Goal: Use online tool/utility: Utilize a website feature to perform a specific function

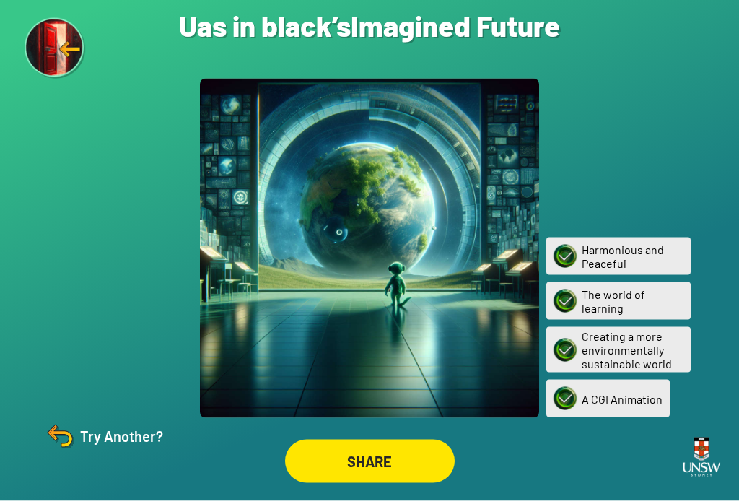
scroll to position [22, 0]
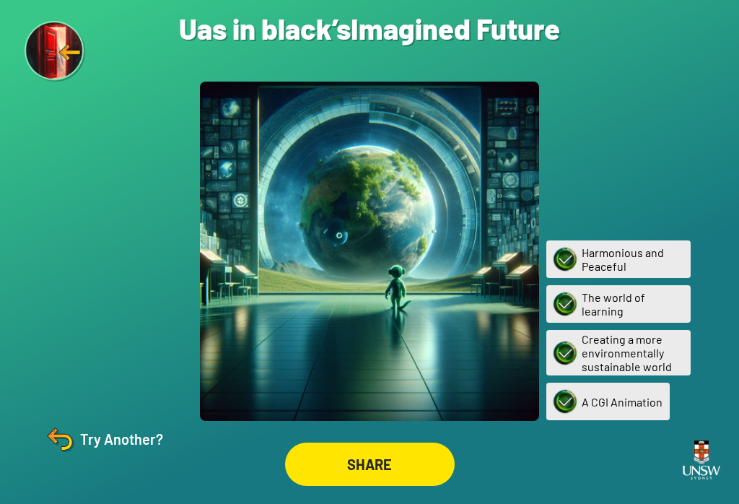
click at [65, 54] on img at bounding box center [56, 52] width 62 height 62
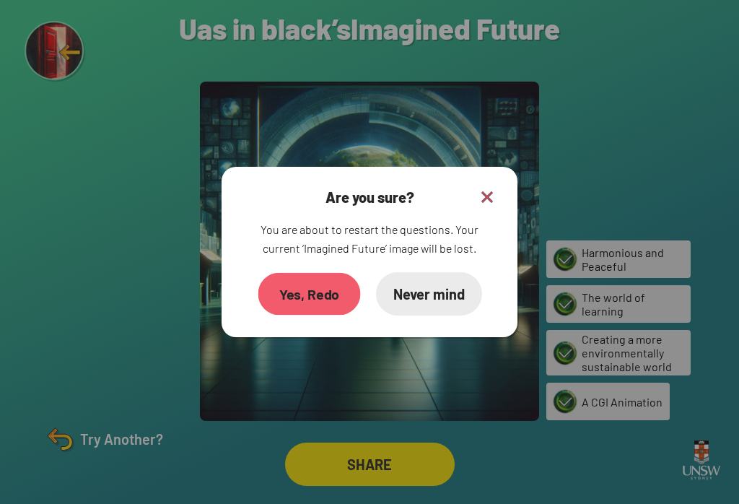
click at [300, 293] on div "Yes, Redo" at bounding box center [309, 294] width 102 height 43
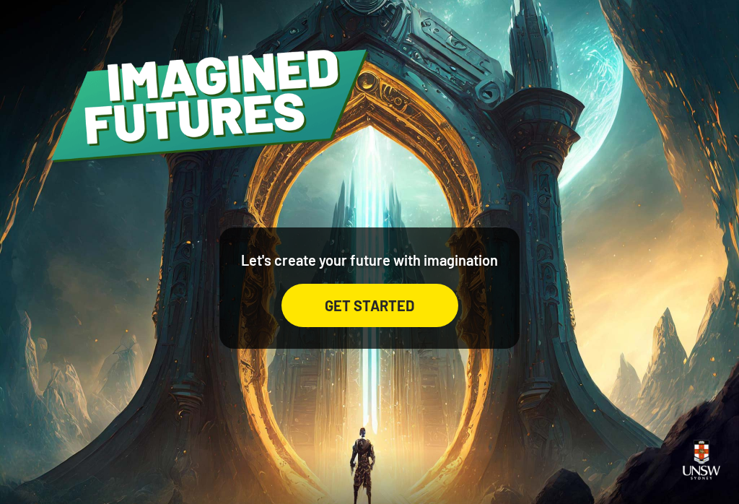
click at [327, 318] on div "GET STARTED" at bounding box center [369, 305] width 177 height 43
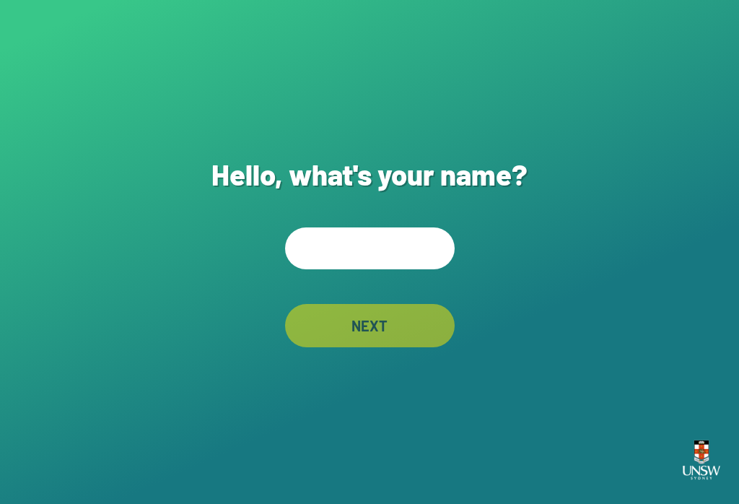
click at [383, 269] on input "text" at bounding box center [370, 248] width 170 height 42
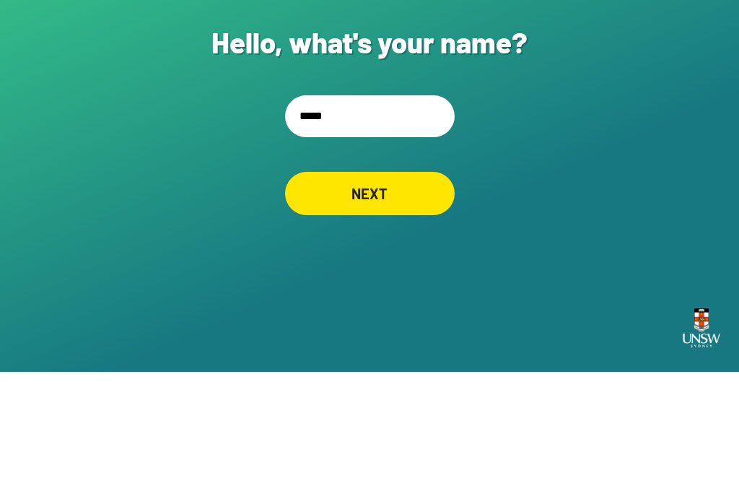
type input "*****"
click at [412, 304] on div "NEXT" at bounding box center [370, 325] width 170 height 43
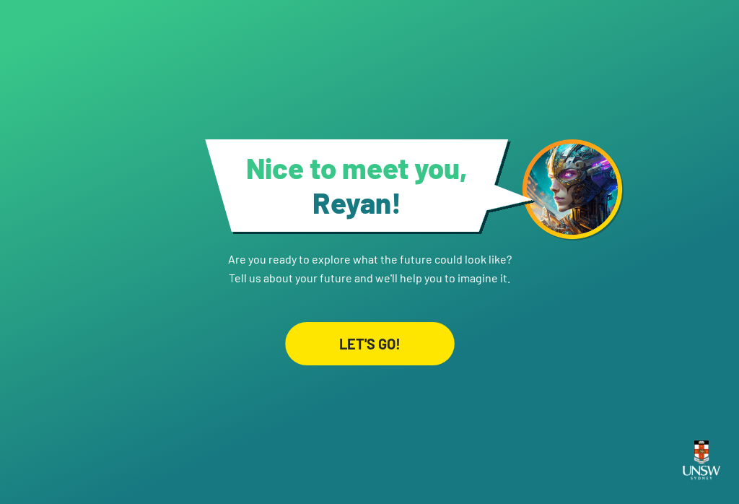
click at [393, 328] on div "LET'S GO!" at bounding box center [370, 343] width 170 height 43
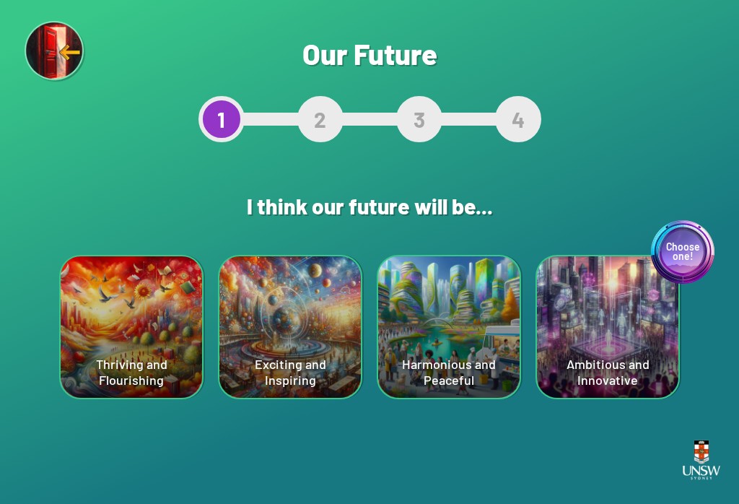
click at [260, 396] on div "Exciting and Inspiring" at bounding box center [289, 326] width 141 height 141
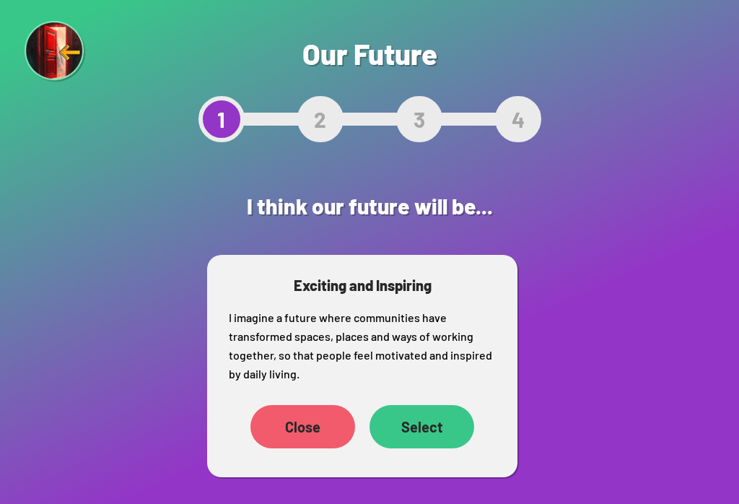
click at [439, 431] on div "Select" at bounding box center [421, 426] width 105 height 43
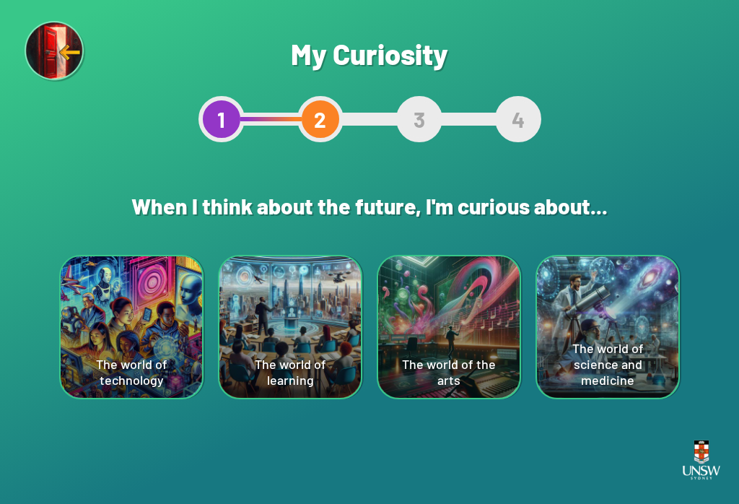
click at [641, 357] on div "The world of science and medicine" at bounding box center [607, 326] width 141 height 141
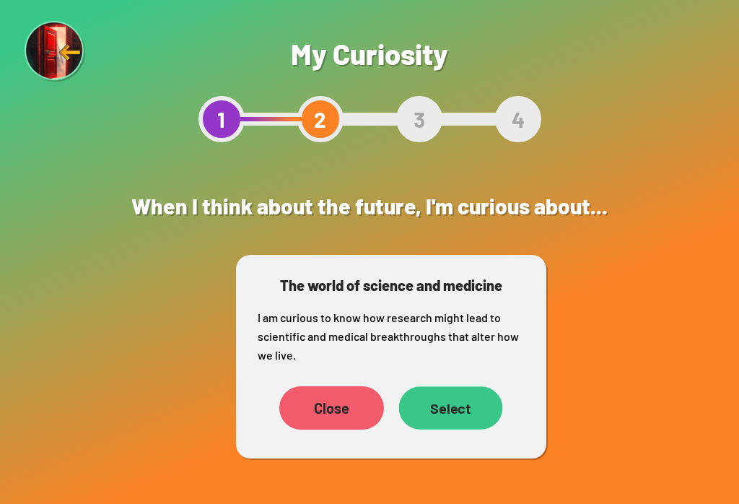
click at [463, 416] on div "Select" at bounding box center [451, 407] width 104 height 43
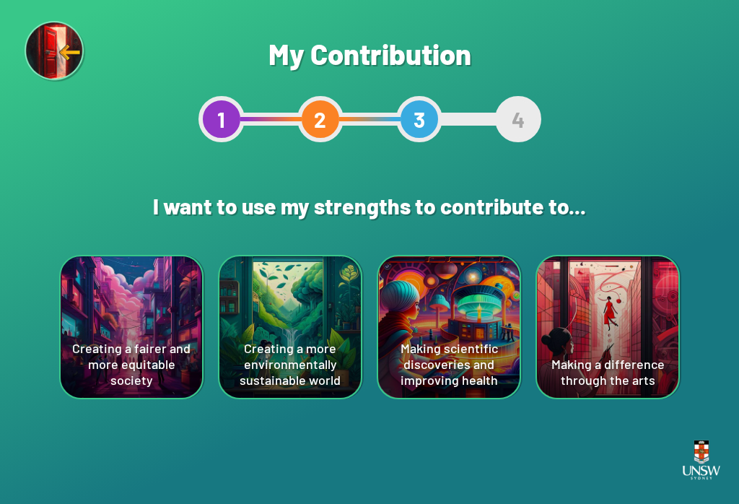
click at [115, 340] on div "Creating a fairer and more equitable society" at bounding box center [131, 326] width 141 height 141
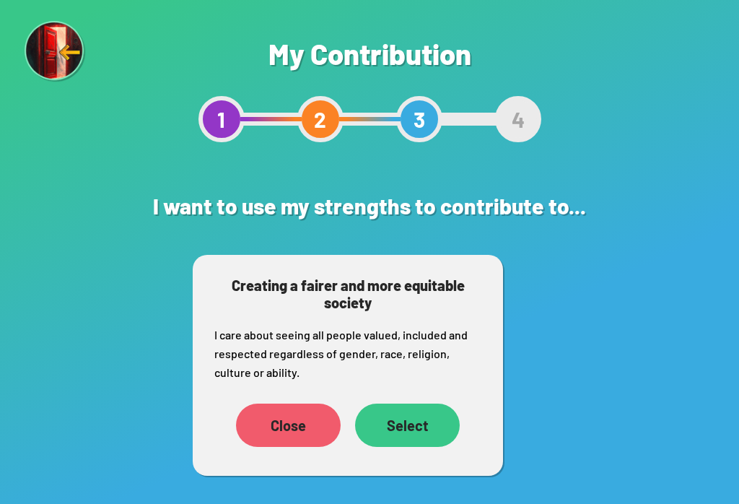
click at [435, 423] on div "Select" at bounding box center [407, 424] width 105 height 43
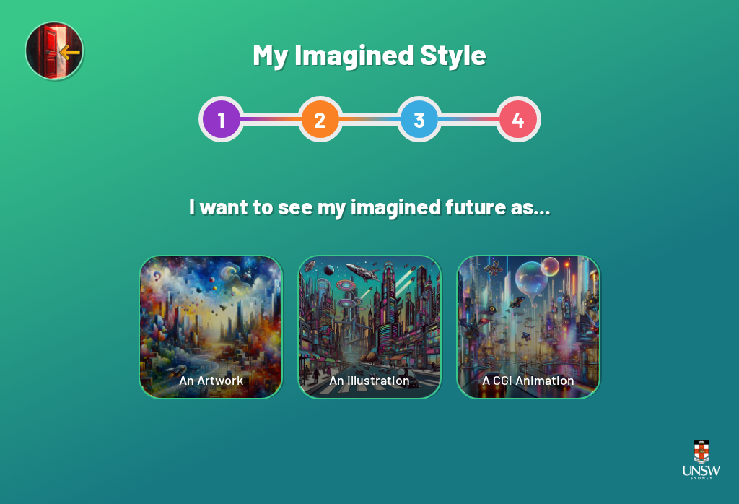
click at [217, 273] on div "An Artwork" at bounding box center [210, 326] width 141 height 141
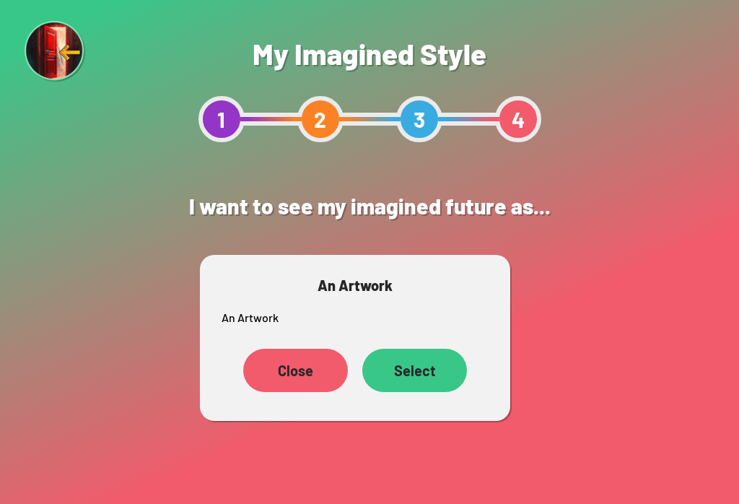
click at [287, 370] on div "Close" at bounding box center [295, 369] width 105 height 43
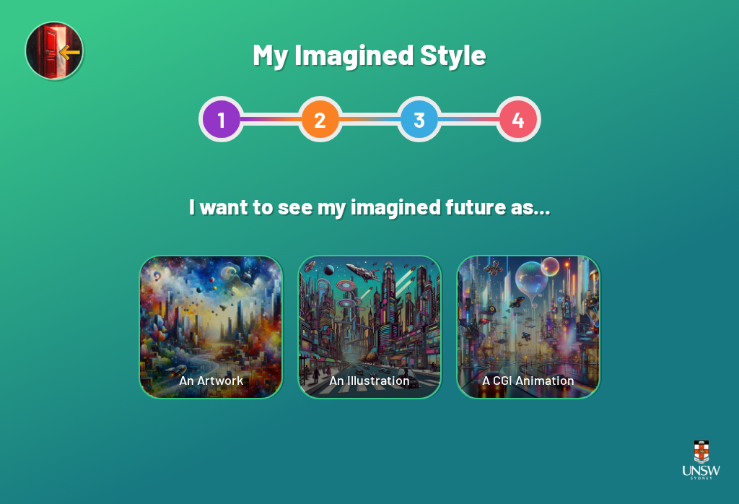
click at [407, 290] on div "An Illustration" at bounding box center [369, 326] width 141 height 141
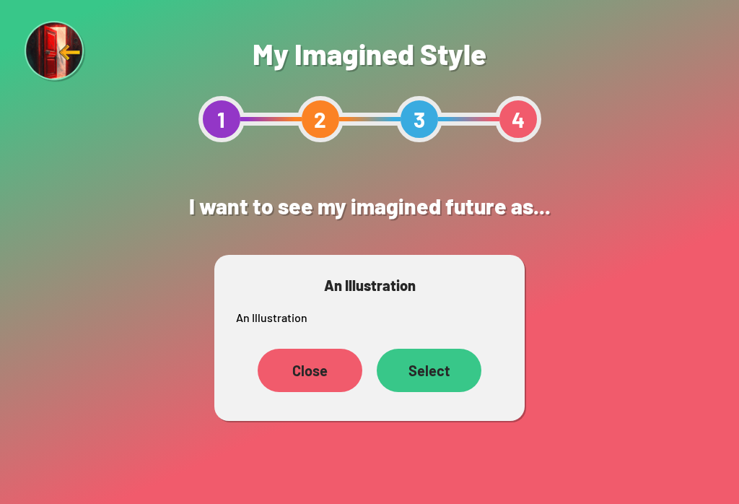
click at [438, 355] on div "Select" at bounding box center [429, 369] width 105 height 43
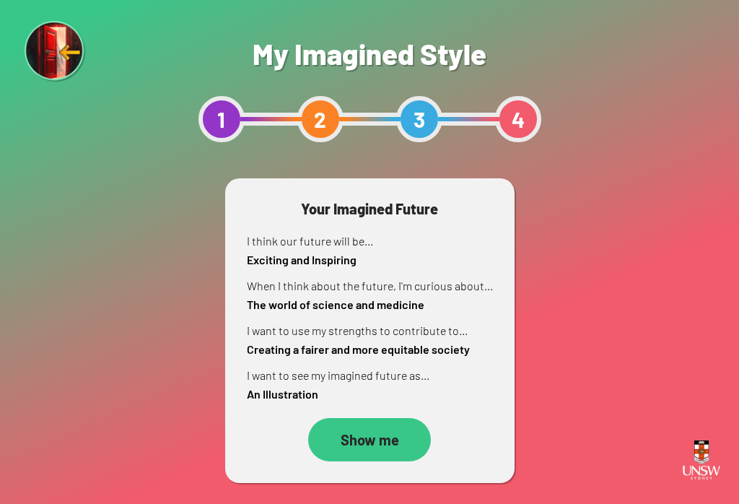
click at [359, 440] on div "Show me" at bounding box center [369, 439] width 123 height 43
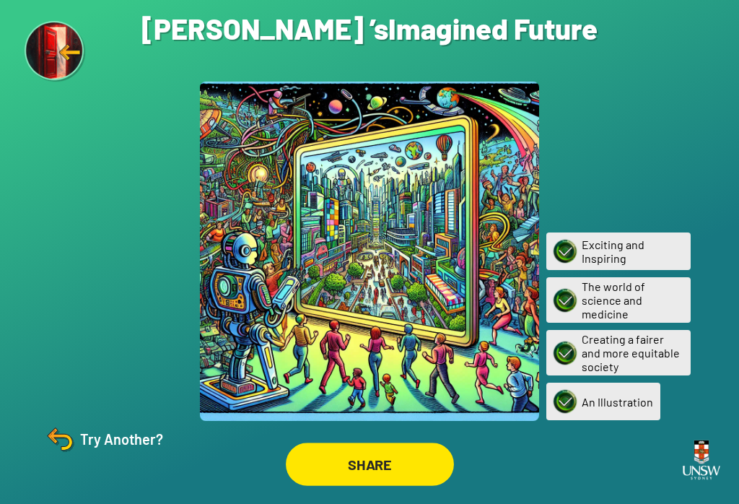
click at [374, 473] on div "SHARE" at bounding box center [370, 463] width 168 height 43
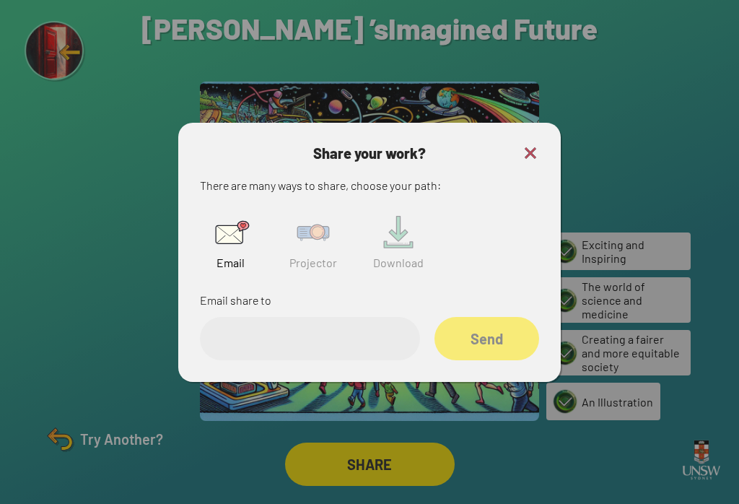
click at [522, 162] on img at bounding box center [530, 152] width 17 height 17
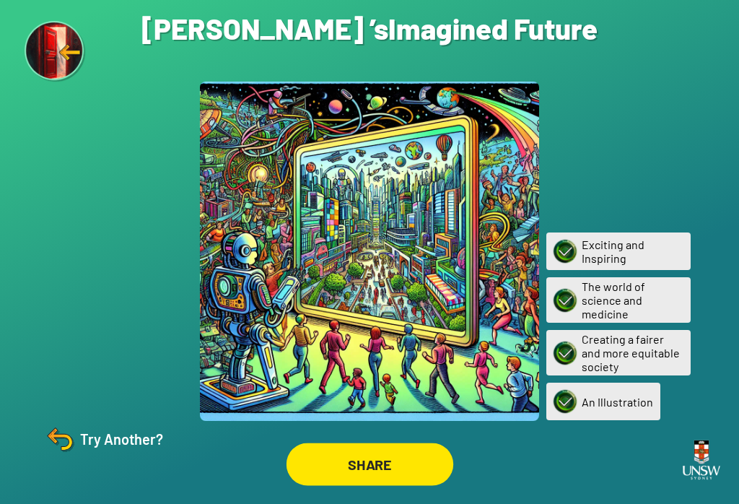
click at [426, 466] on div "SHARE" at bounding box center [369, 463] width 167 height 43
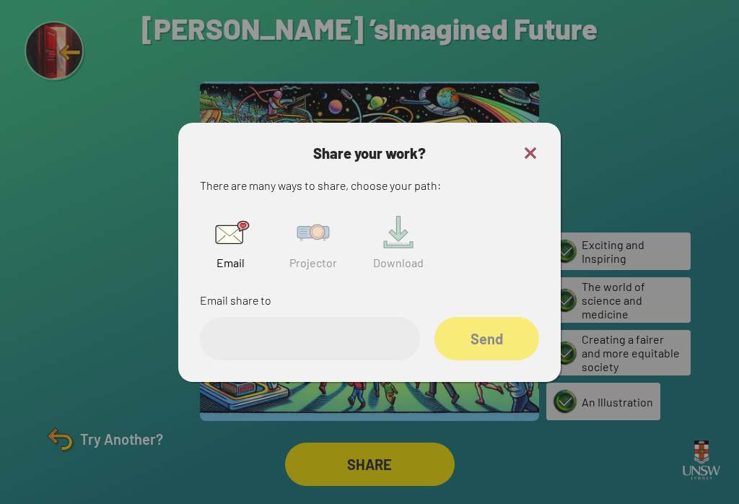
click at [326, 228] on img at bounding box center [313, 232] width 46 height 46
click at [368, 360] on input "text" at bounding box center [310, 338] width 220 height 43
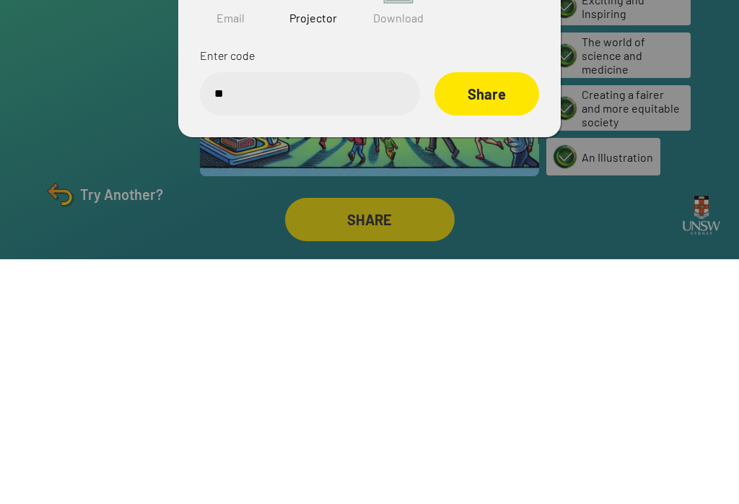
type input "*"
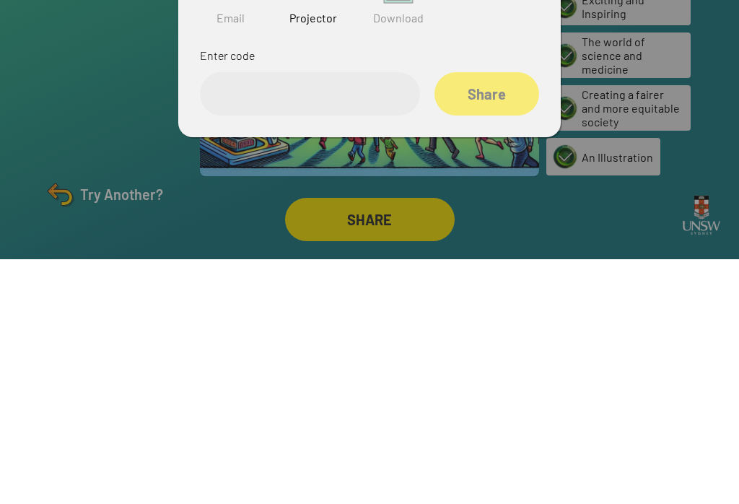
click at [711, 170] on div at bounding box center [369, 252] width 739 height 504
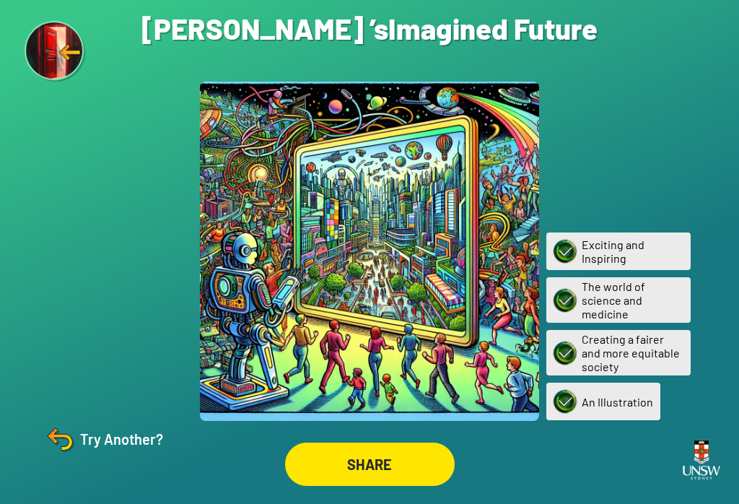
click at [120, 447] on div "Try Another?" at bounding box center [103, 438] width 120 height 35
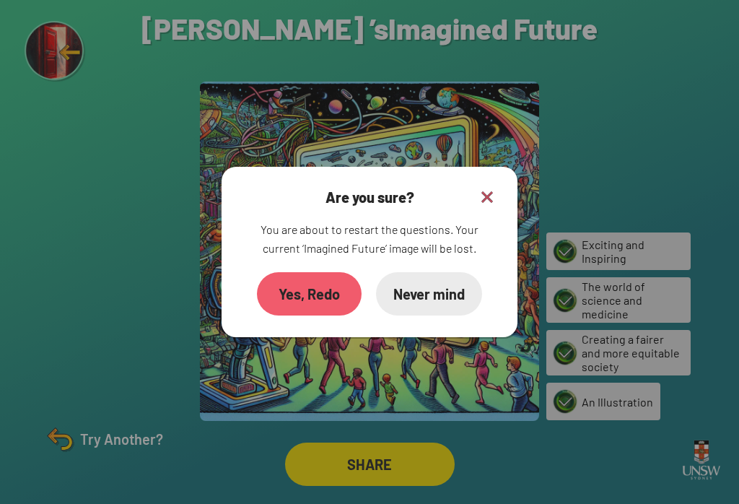
click at [316, 303] on div "Yes, Redo" at bounding box center [309, 293] width 105 height 43
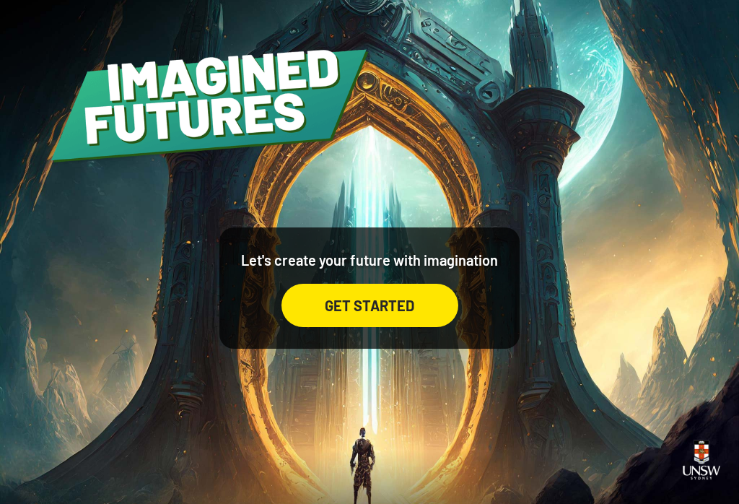
click at [391, 313] on div "GET STARTED" at bounding box center [369, 305] width 177 height 43
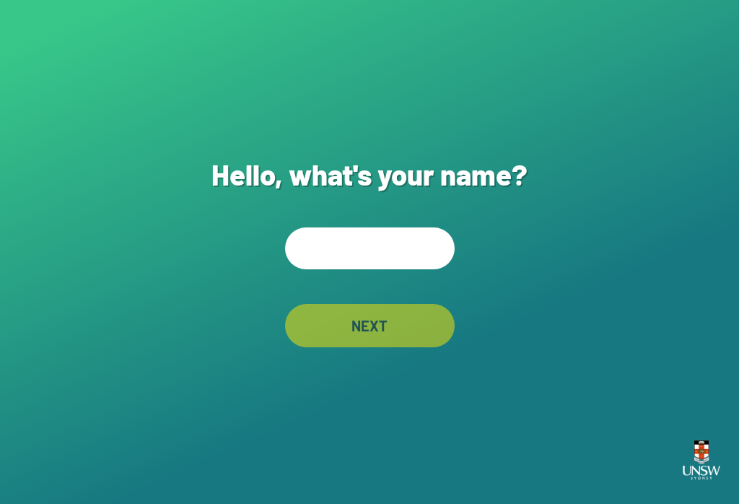
click at [379, 258] on input "text" at bounding box center [370, 248] width 170 height 42
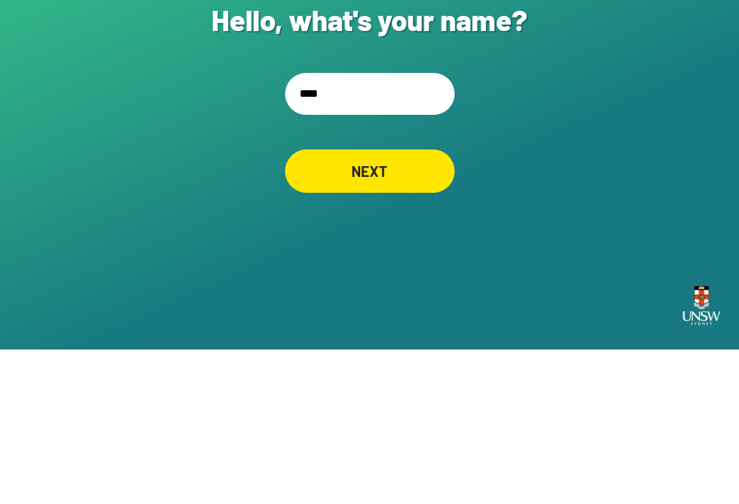
type input "*****"
click at [417, 304] on div "NEXT" at bounding box center [370, 325] width 168 height 43
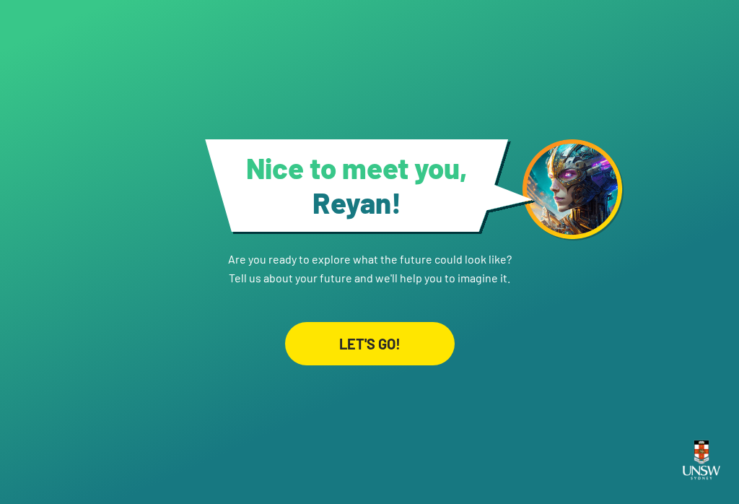
click at [403, 335] on div "LET'S GO!" at bounding box center [370, 343] width 170 height 43
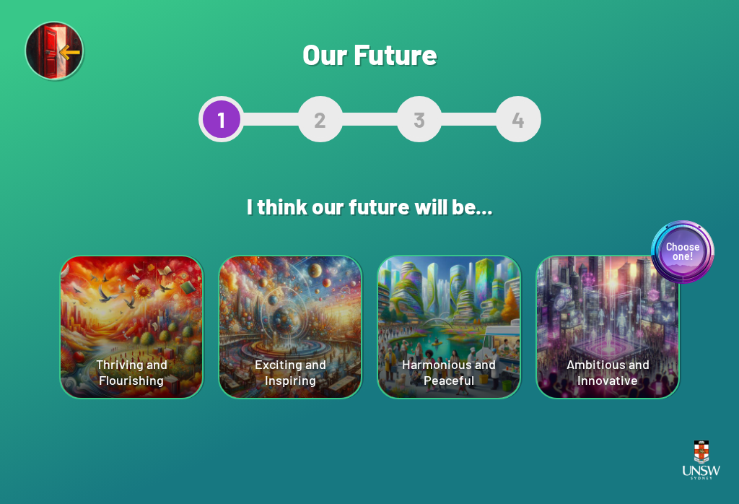
click at [477, 290] on div "Harmonious and Peaceful" at bounding box center [448, 326] width 141 height 141
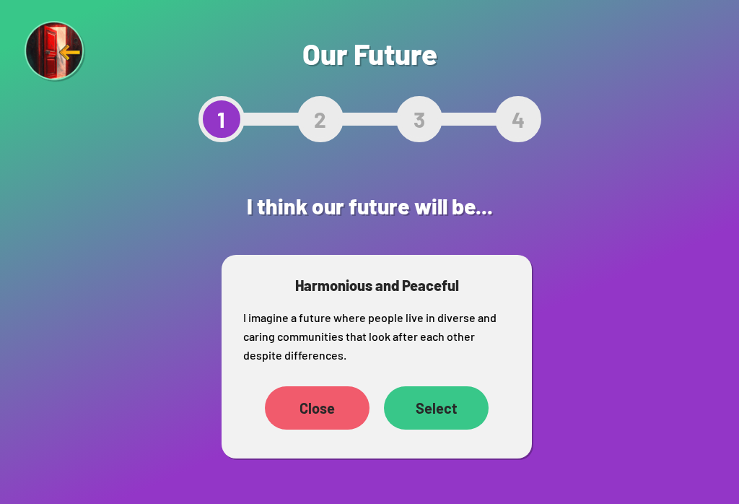
click at [444, 392] on div "Select" at bounding box center [436, 407] width 105 height 43
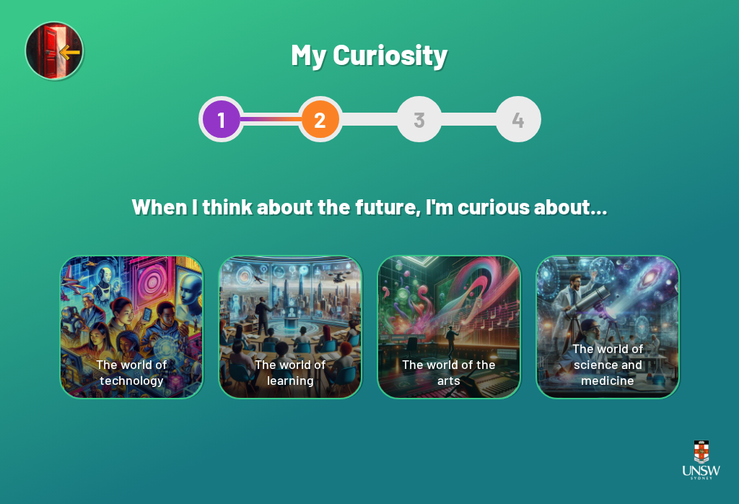
click at [439, 301] on div "The world of the arts" at bounding box center [448, 326] width 141 height 141
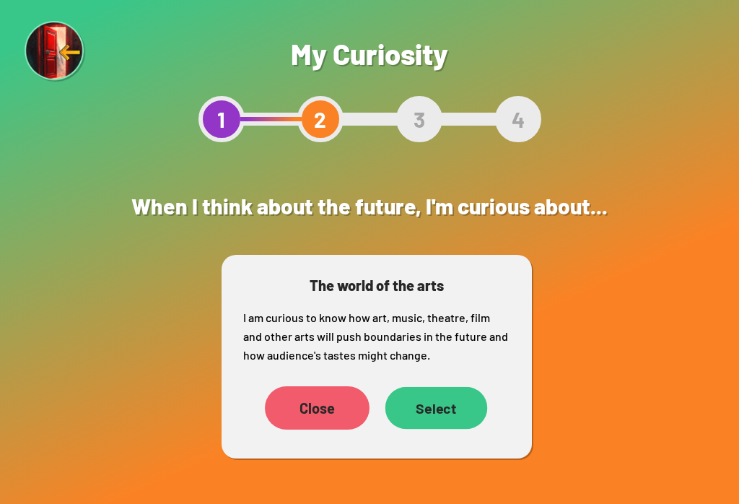
click at [453, 421] on div "Select" at bounding box center [436, 408] width 102 height 43
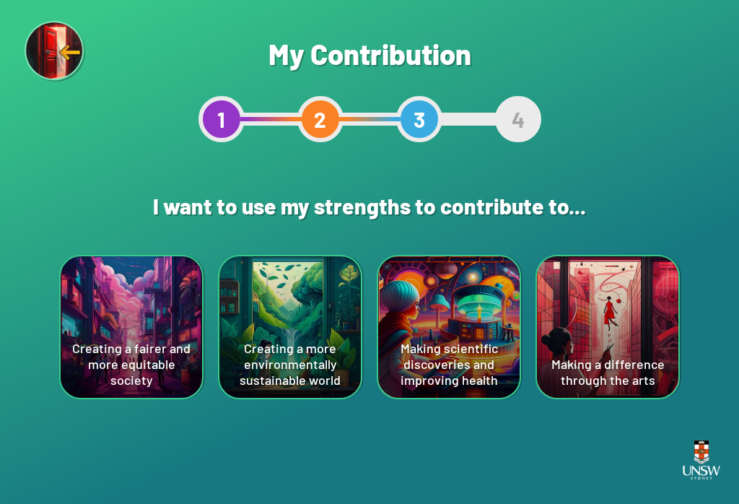
click at [310, 313] on div "Creating a more environmentally sustainable world" at bounding box center [289, 326] width 141 height 141
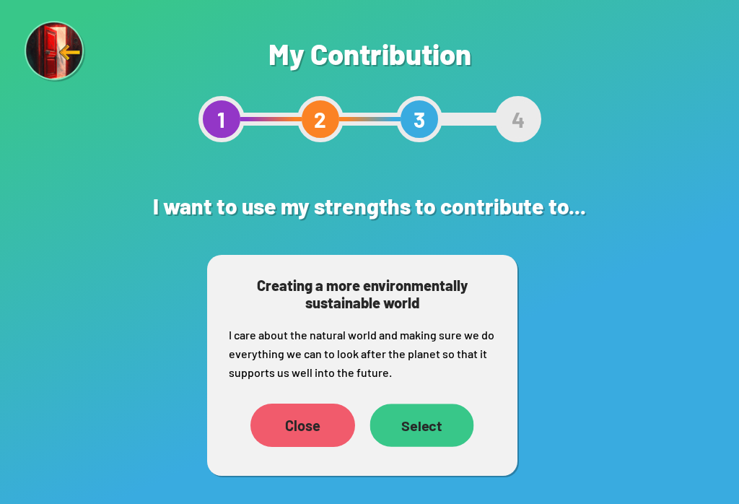
click at [435, 436] on div "Select" at bounding box center [422, 424] width 104 height 43
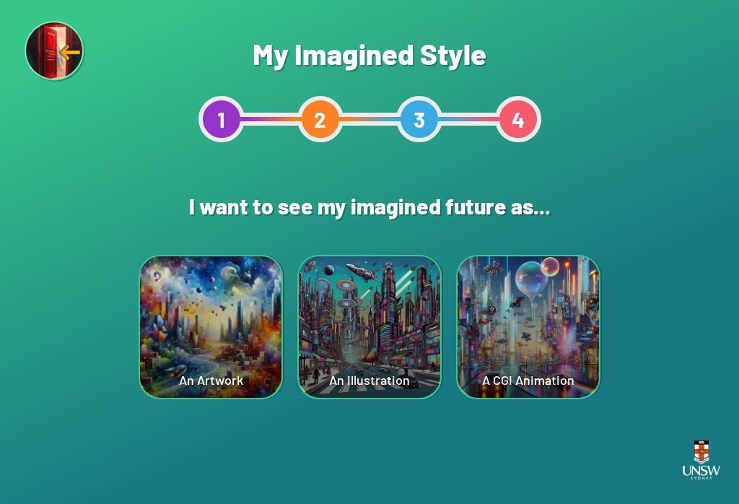
click at [204, 323] on div "An Artwork" at bounding box center [210, 326] width 141 height 141
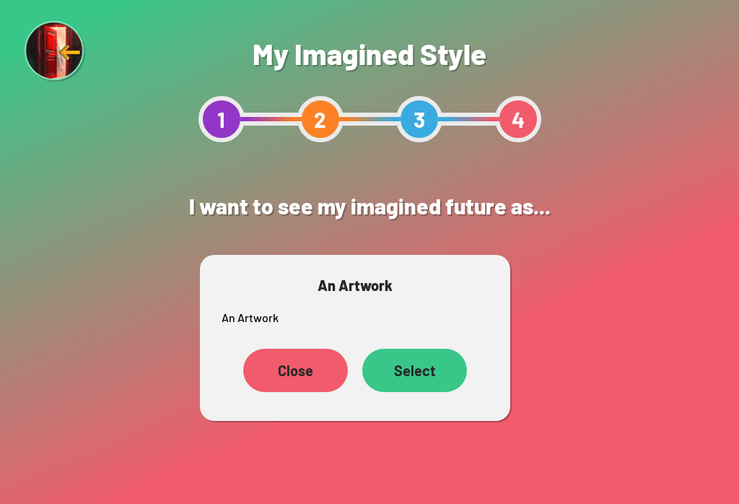
click at [436, 365] on div "Select" at bounding box center [414, 369] width 105 height 43
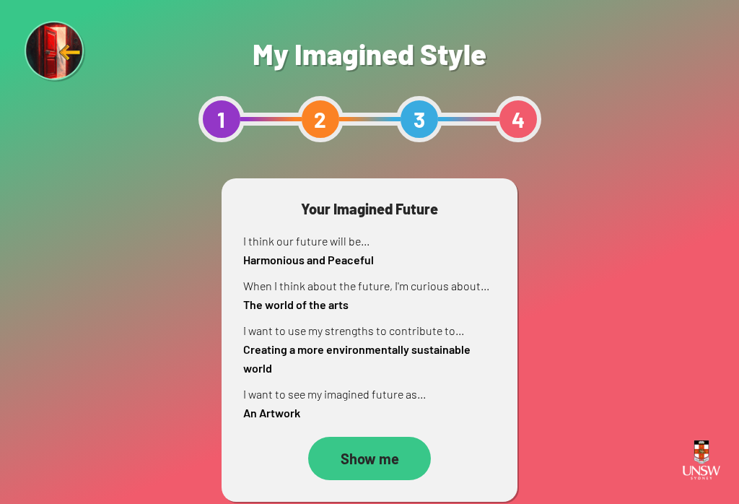
click at [391, 445] on div "Show me" at bounding box center [369, 457] width 123 height 43
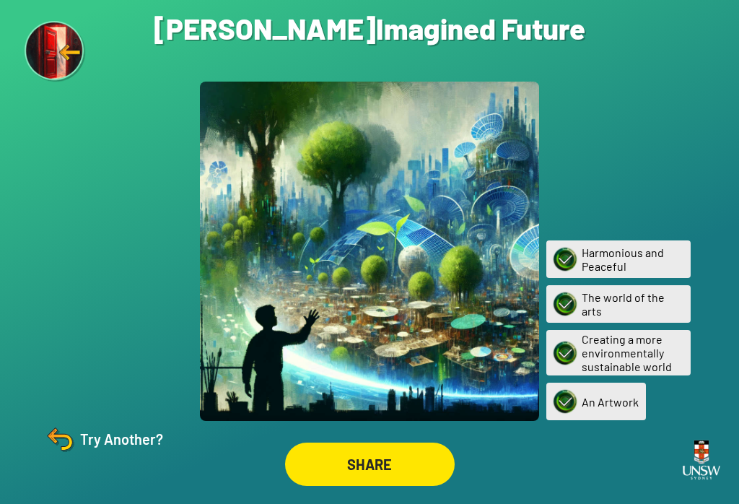
click at [312, 469] on div "SHARE" at bounding box center [370, 463] width 170 height 43
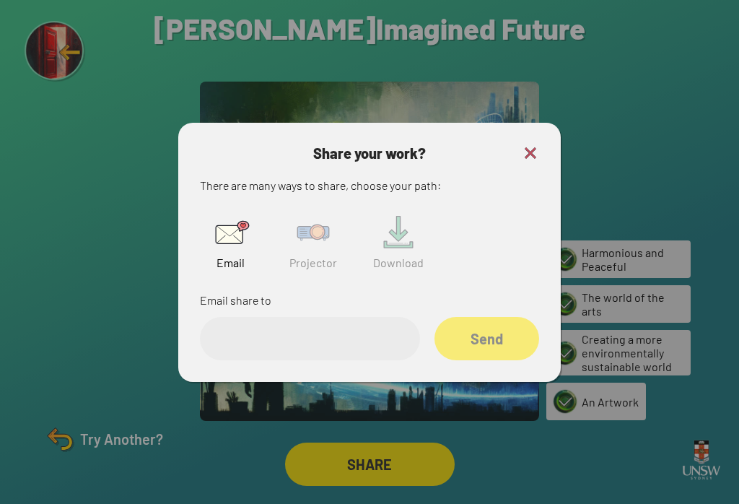
click at [315, 255] on img at bounding box center [313, 232] width 46 height 46
click at [285, 343] on input "text" at bounding box center [310, 338] width 220 height 43
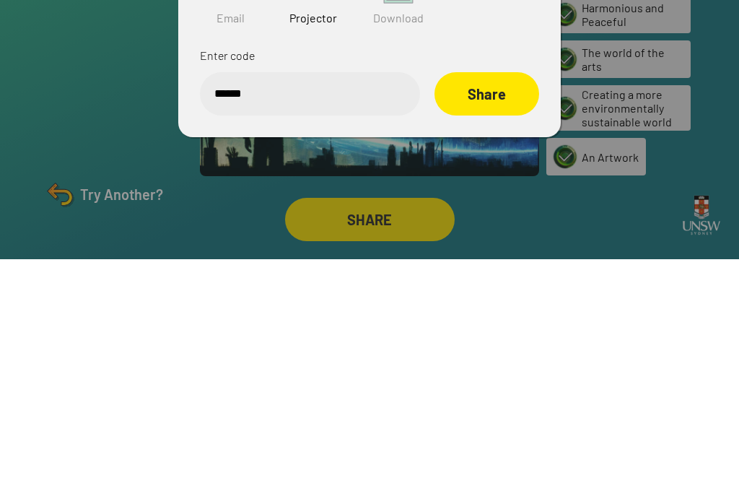
type input "******"
click at [640, 113] on div at bounding box center [369, 252] width 739 height 504
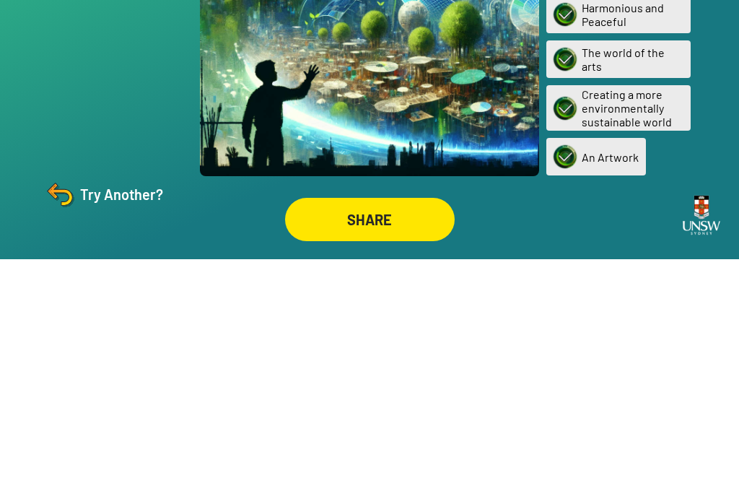
scroll to position [22, 0]
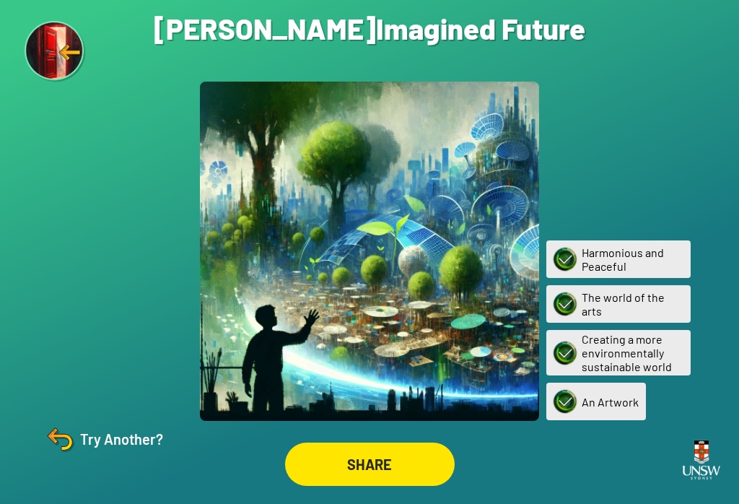
click at [105, 439] on div "Try Another?" at bounding box center [103, 438] width 120 height 35
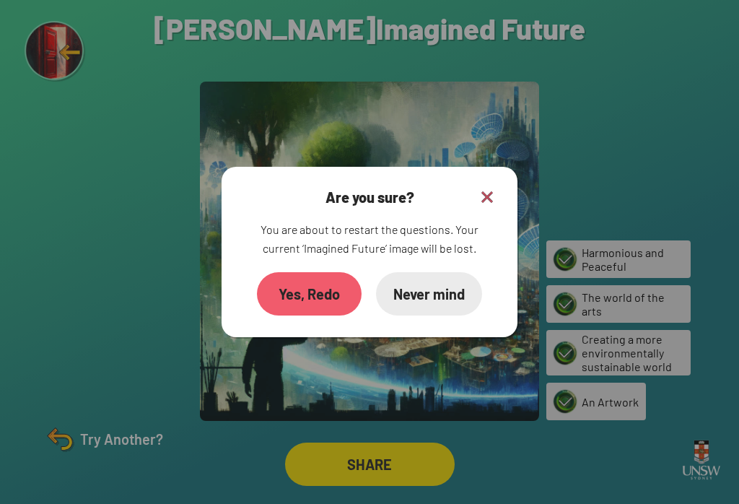
click at [301, 294] on div "Yes, Redo" at bounding box center [309, 293] width 105 height 43
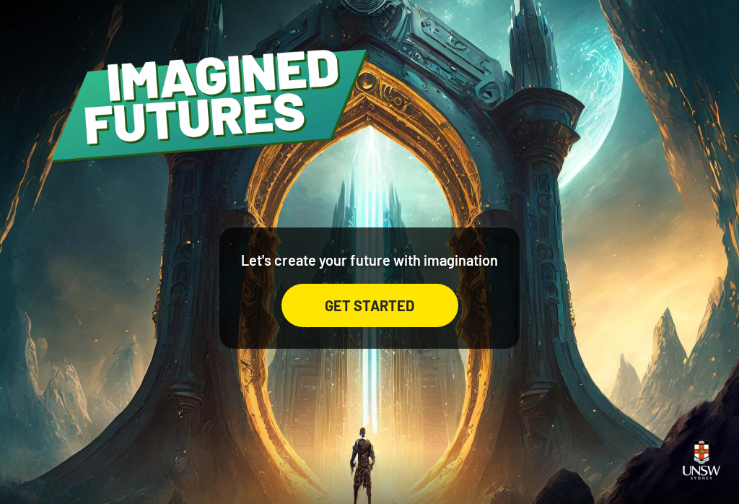
click at [395, 311] on div "GET STARTED" at bounding box center [369, 305] width 177 height 43
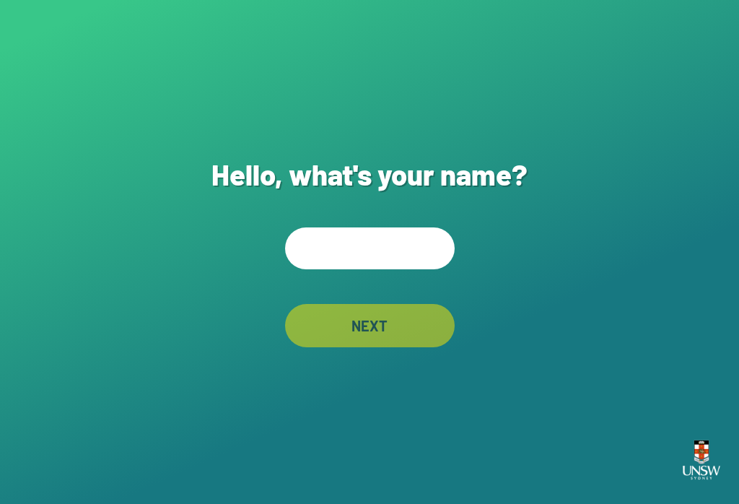
click at [403, 255] on input "text" at bounding box center [370, 248] width 170 height 42
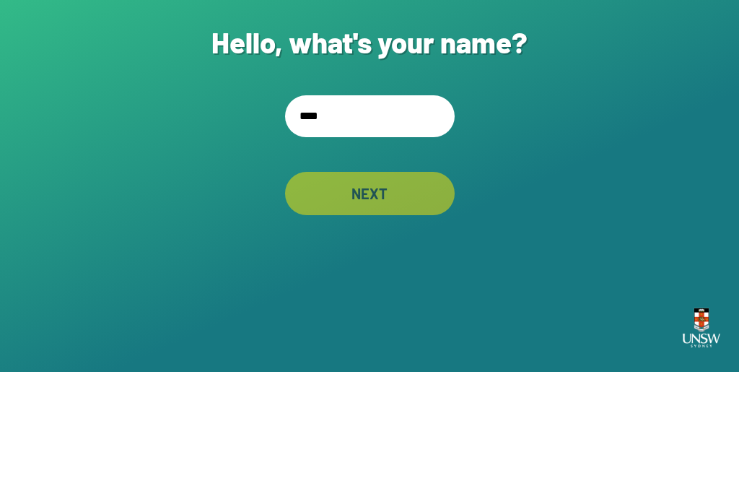
type input "*****"
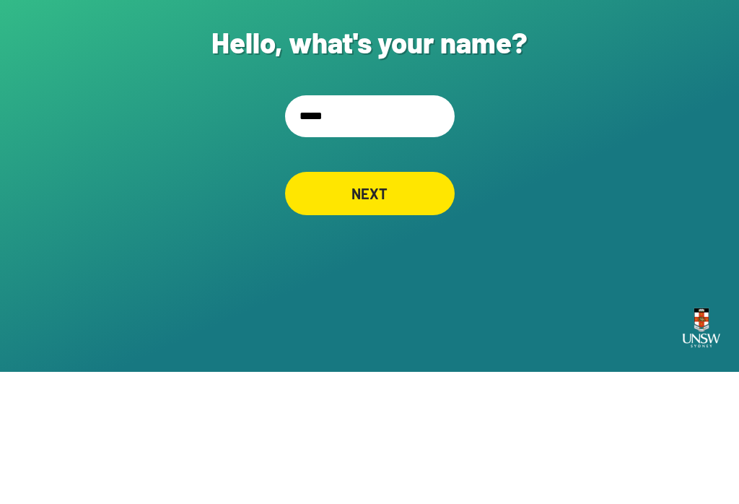
click at [378, 304] on div "NEXT" at bounding box center [370, 325] width 170 height 43
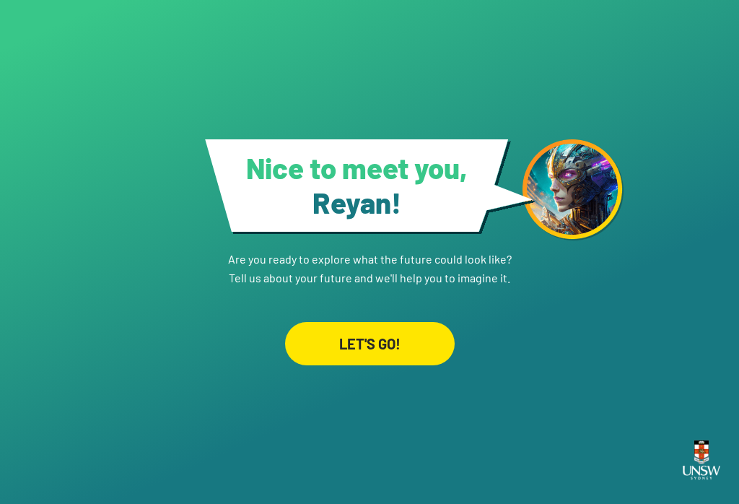
click at [420, 339] on div "LET'S GO!" at bounding box center [370, 343] width 170 height 43
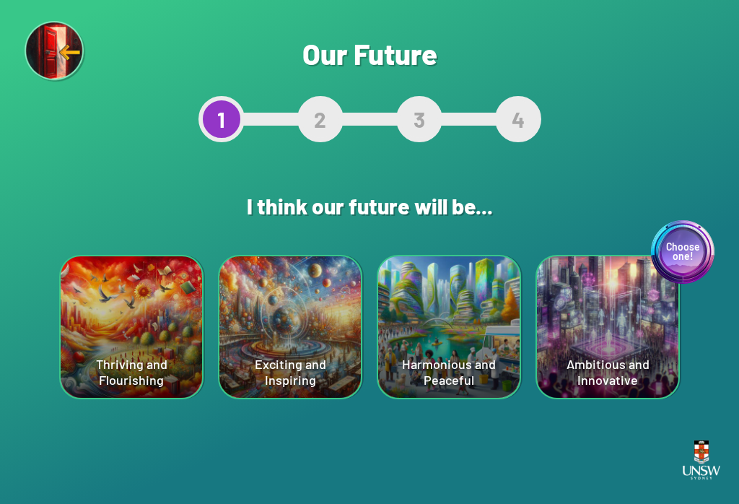
click at [491, 346] on div "Harmonious and Peaceful" at bounding box center [448, 326] width 141 height 141
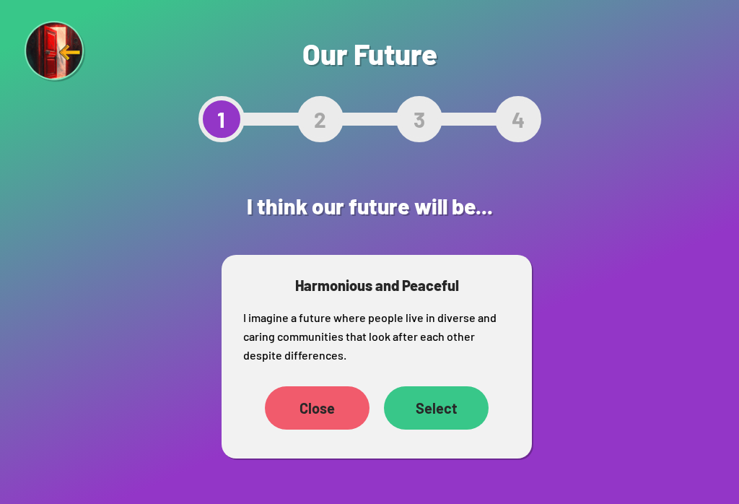
click at [429, 426] on div "Select" at bounding box center [436, 407] width 105 height 43
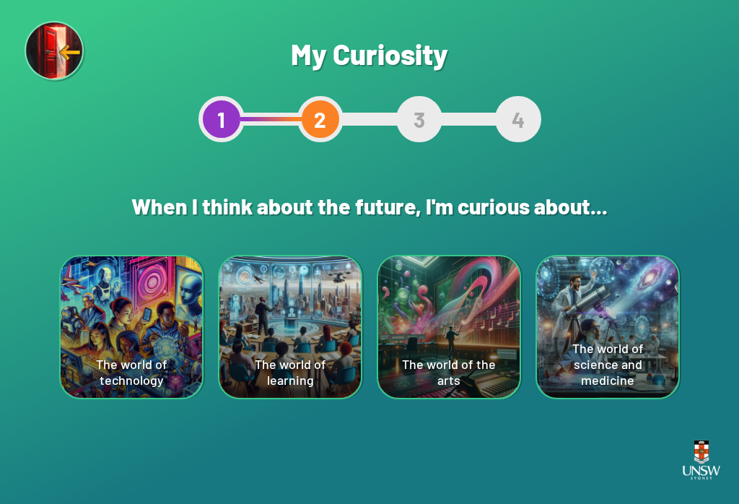
click at [153, 277] on div "The world of technology" at bounding box center [131, 326] width 141 height 141
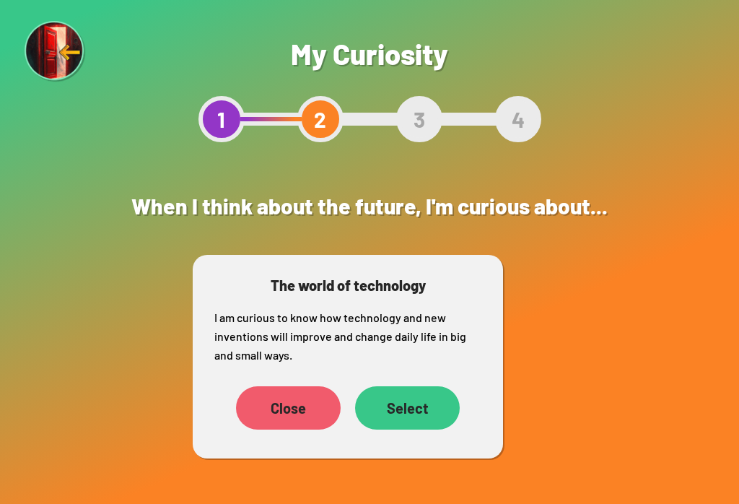
click at [398, 407] on div "Select" at bounding box center [407, 407] width 105 height 43
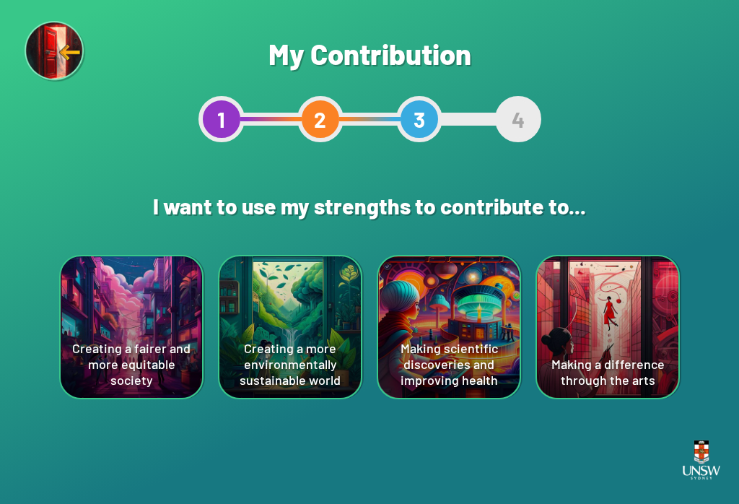
click at [291, 271] on div "Creating a more environmentally sustainable world" at bounding box center [289, 326] width 141 height 141
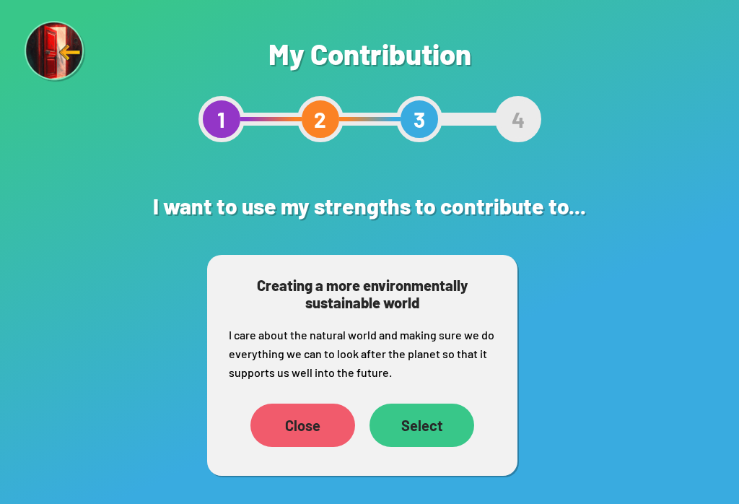
click at [409, 418] on div "Select" at bounding box center [421, 424] width 105 height 43
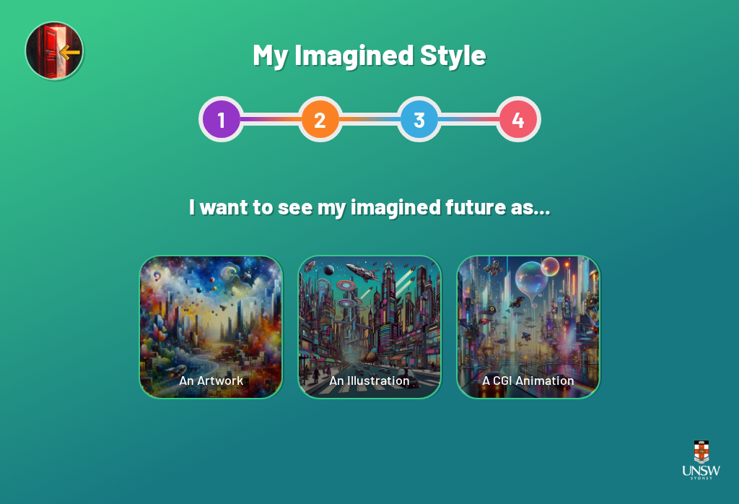
click at [385, 282] on div "An Illustration" at bounding box center [369, 326] width 141 height 141
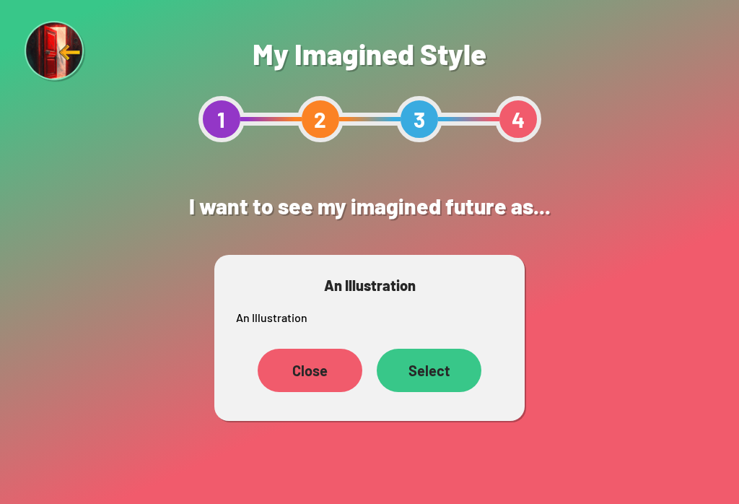
click at [296, 361] on div "Close" at bounding box center [310, 369] width 105 height 43
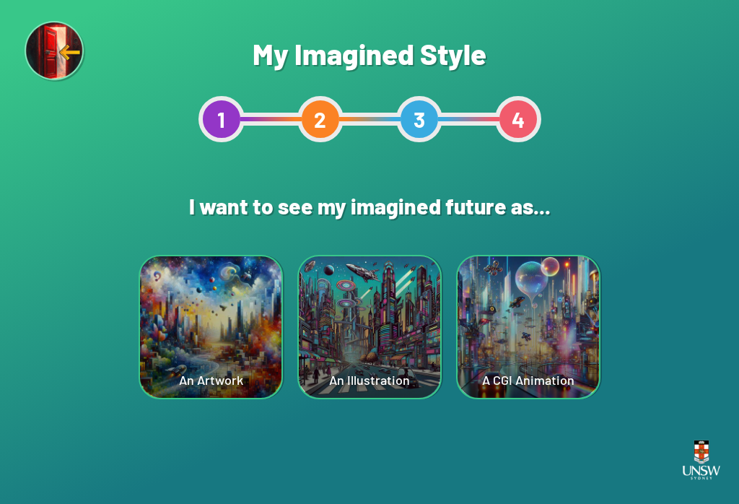
click at [242, 278] on div "An Artwork" at bounding box center [210, 326] width 141 height 141
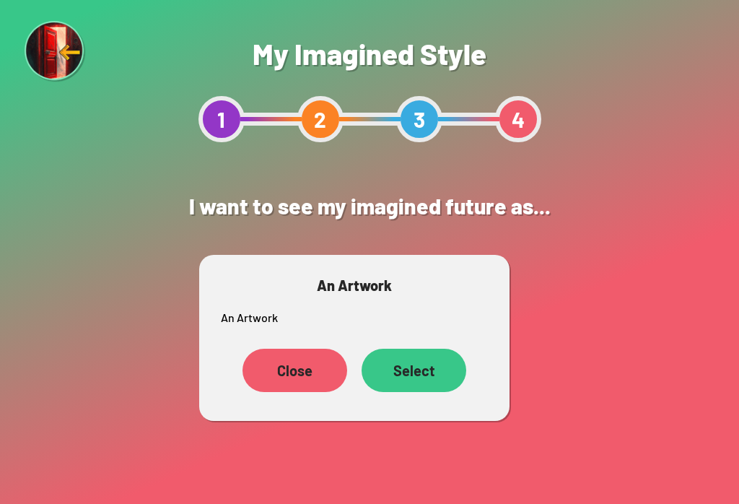
click at [413, 370] on div "Select" at bounding box center [413, 369] width 105 height 43
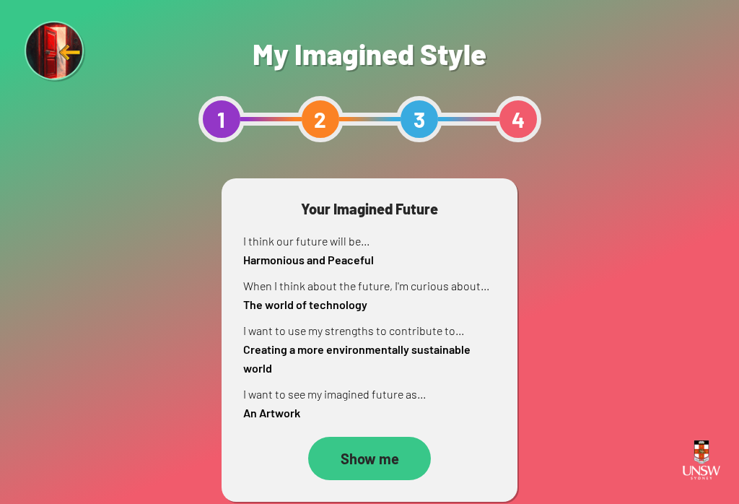
click at [348, 429] on div "Your Imagined Future I think our future will be... Harmonious and Peaceful When…" at bounding box center [369, 339] width 296 height 323
click at [361, 455] on div "Show me" at bounding box center [369, 457] width 123 height 43
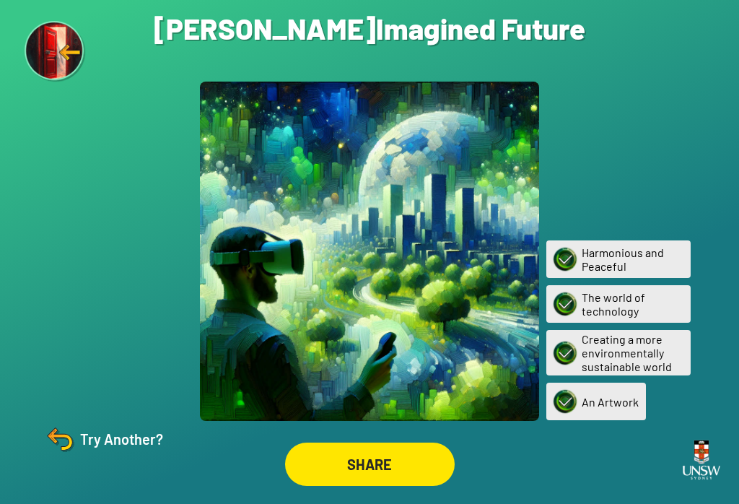
click at [723, 498] on div at bounding box center [701, 461] width 61 height 76
click at [76, 439] on img at bounding box center [60, 438] width 35 height 35
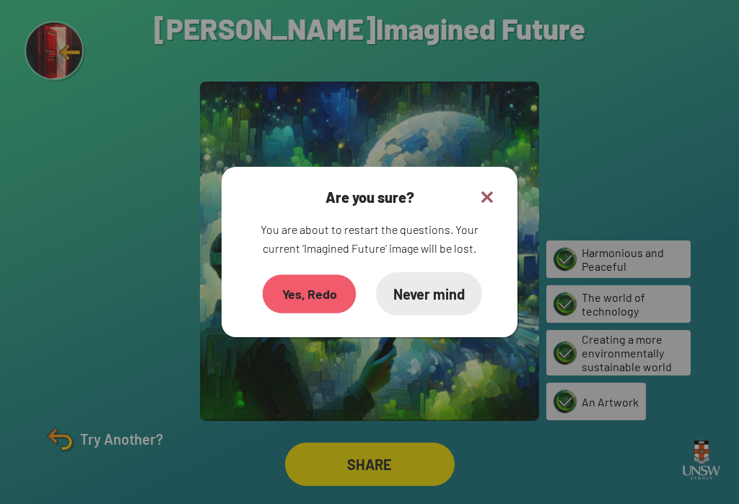
click at [312, 280] on div "Yes, Redo" at bounding box center [310, 293] width 94 height 39
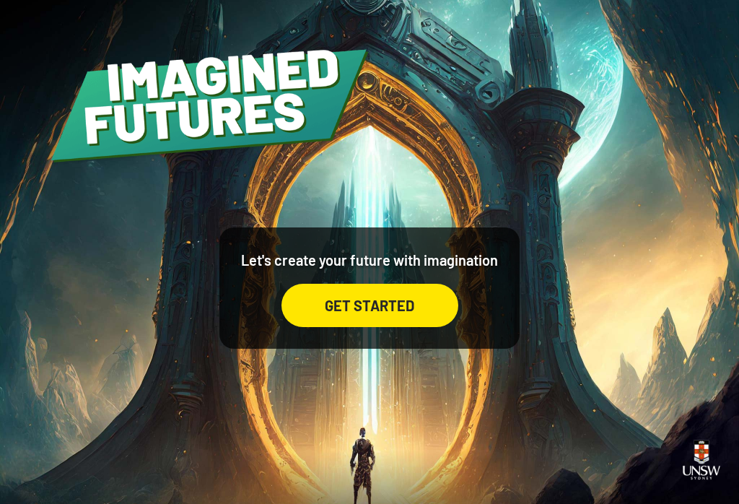
click at [392, 309] on div "GET STARTED" at bounding box center [369, 305] width 177 height 43
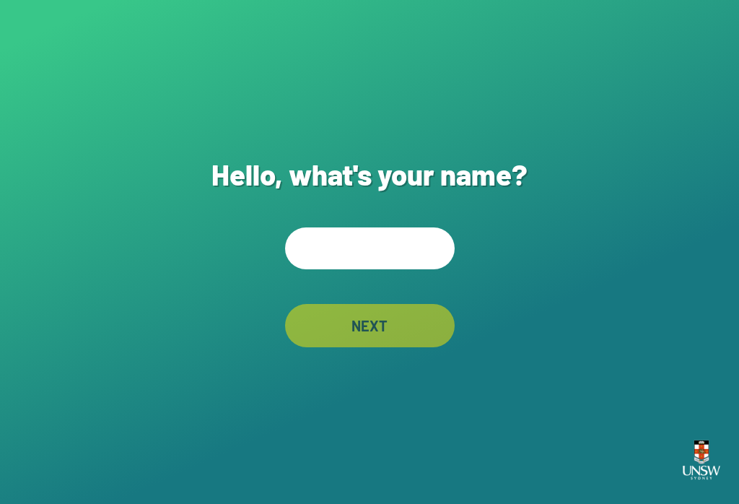
click at [387, 254] on input "text" at bounding box center [370, 248] width 170 height 42
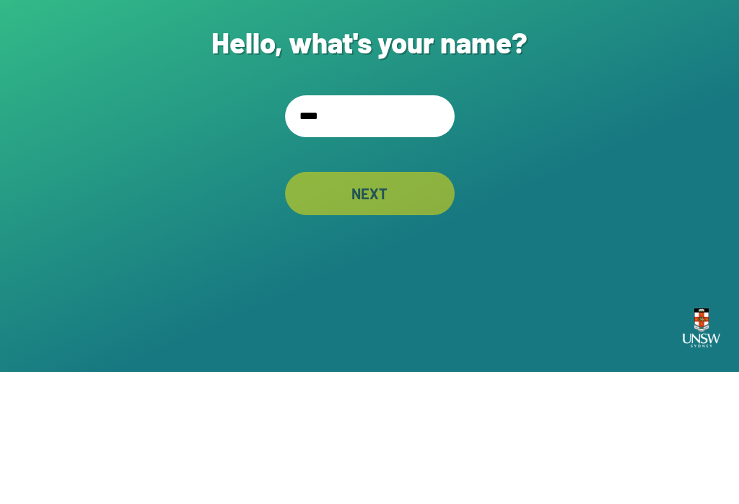
type input "*****"
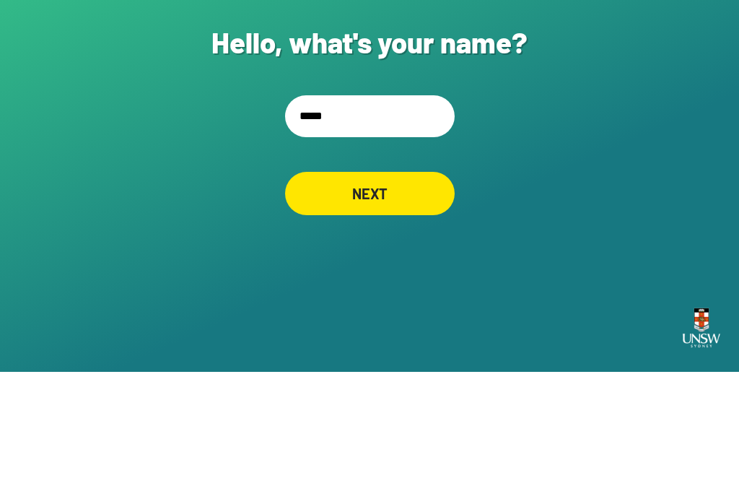
click at [411, 304] on div "NEXT" at bounding box center [370, 325] width 170 height 43
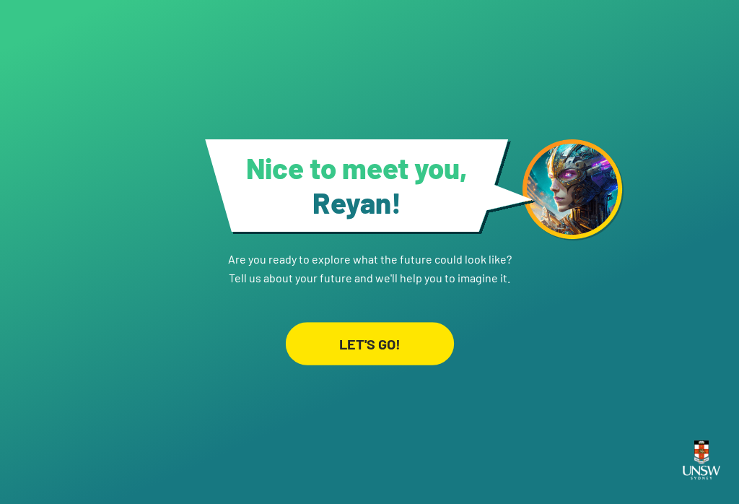
click at [405, 322] on div "LET'S GO!" at bounding box center [369, 343] width 168 height 43
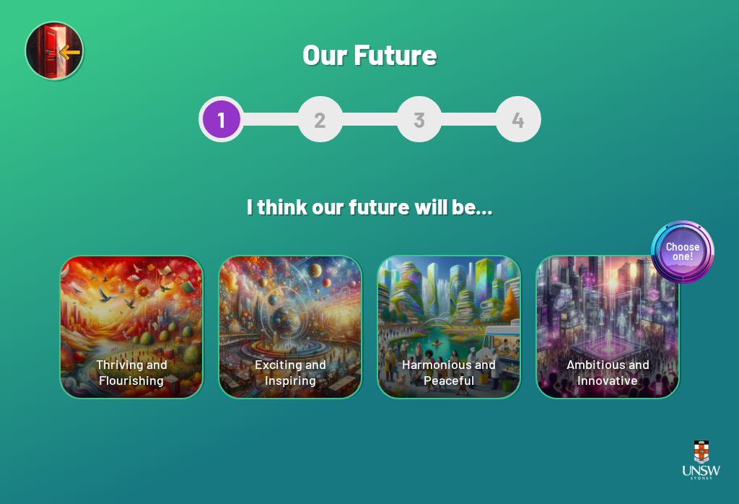
click at [470, 304] on div "Harmonious and Peaceful" at bounding box center [448, 326] width 141 height 141
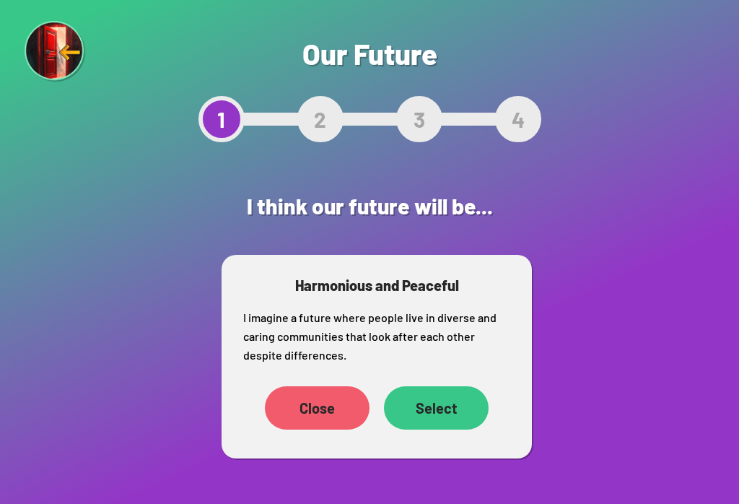
click at [294, 417] on div "Close" at bounding box center [317, 407] width 105 height 43
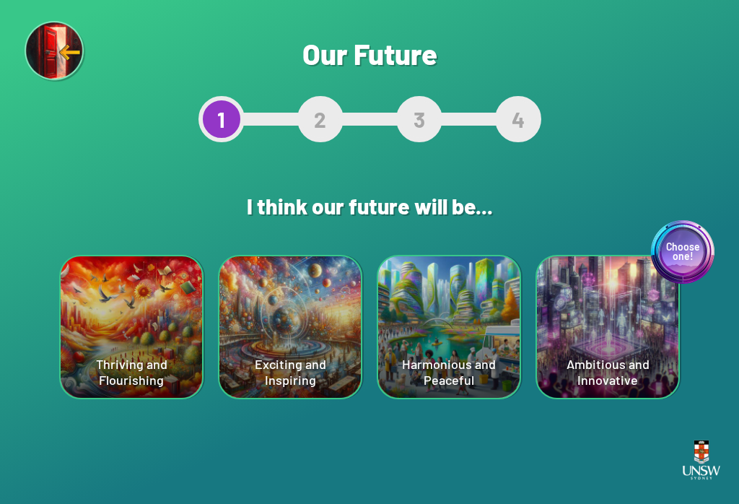
click at [130, 309] on div "Thriving and Flourishing" at bounding box center [131, 326] width 141 height 141
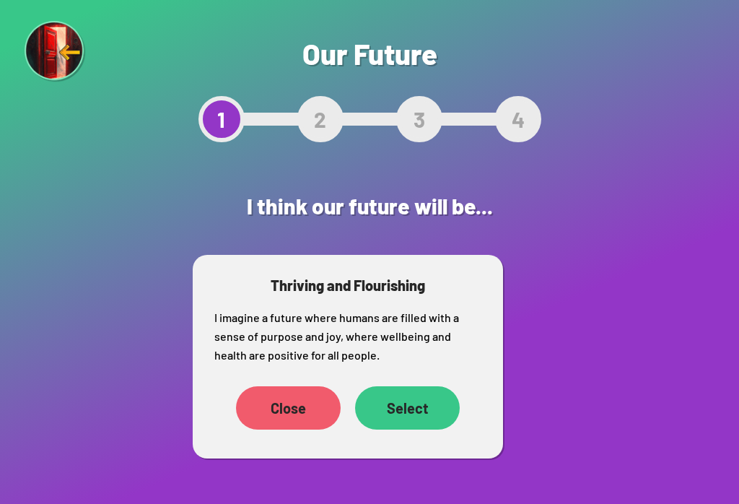
scroll to position [22, 0]
click at [284, 389] on div "Close" at bounding box center [288, 407] width 105 height 43
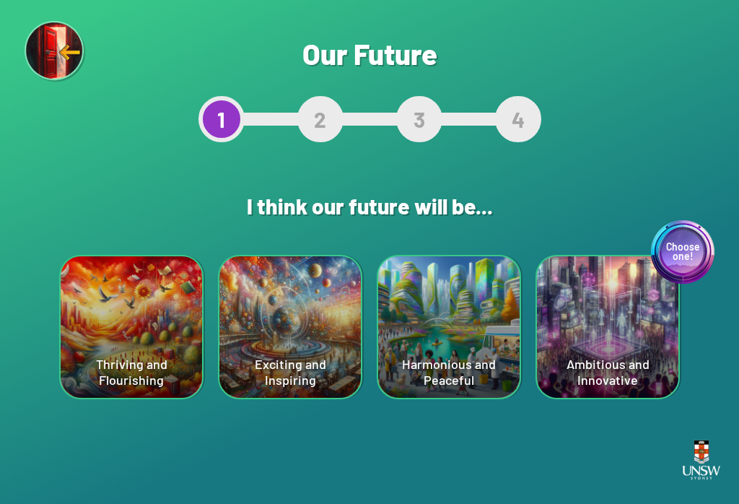
click at [492, 314] on div "Harmonious and Peaceful" at bounding box center [448, 326] width 141 height 141
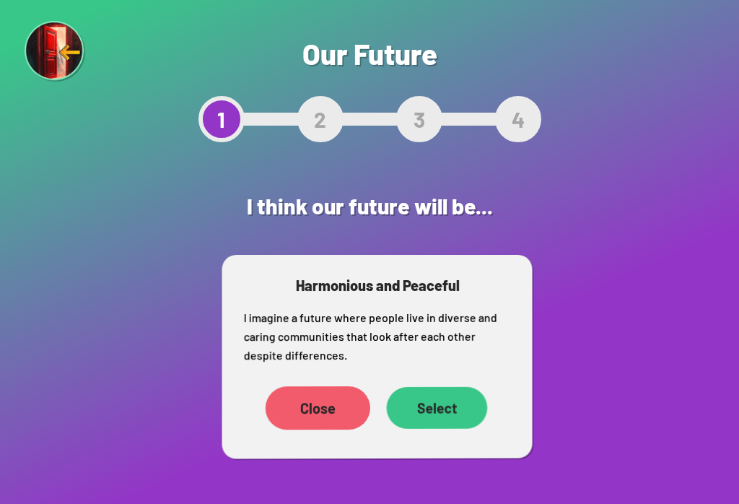
click at [442, 387] on div "Select" at bounding box center [436, 408] width 101 height 42
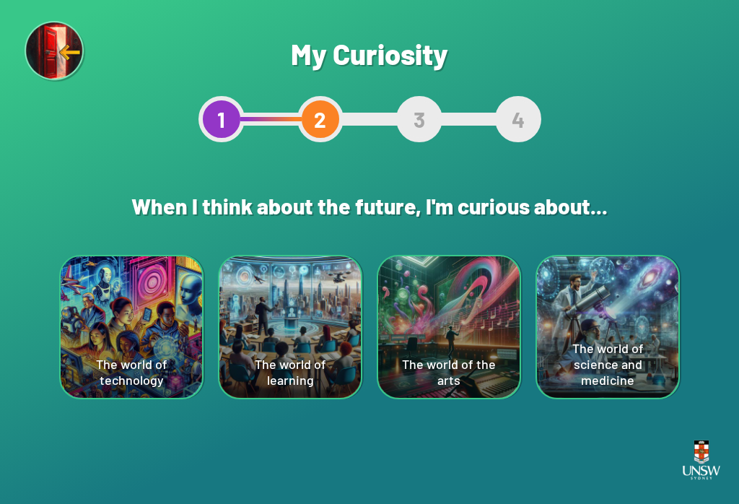
click at [127, 364] on div "The world of technology" at bounding box center [131, 326] width 141 height 141
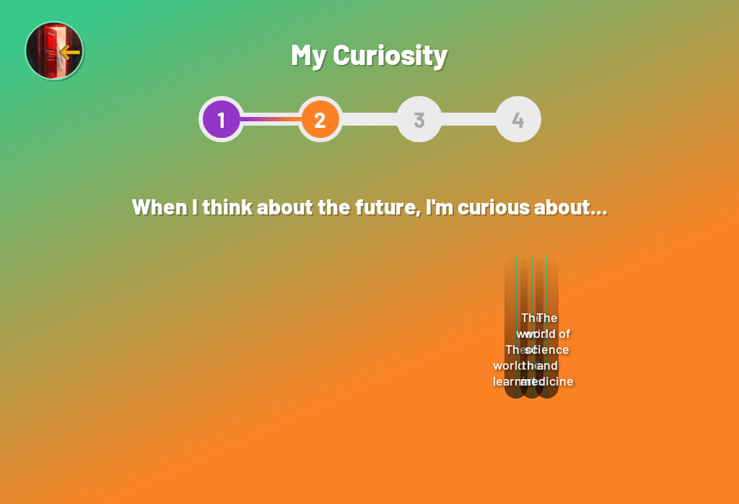
click at [410, 406] on div "Select" at bounding box center [406, 407] width 105 height 43
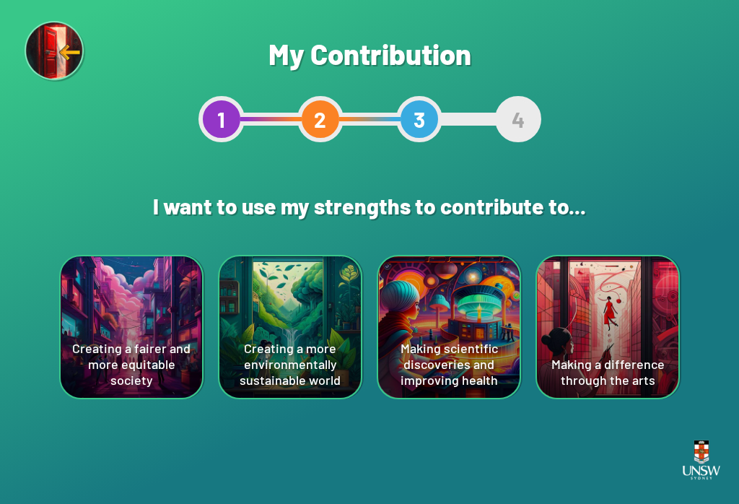
click at [334, 363] on div "Creating a more environmentally sustainable world" at bounding box center [289, 326] width 141 height 141
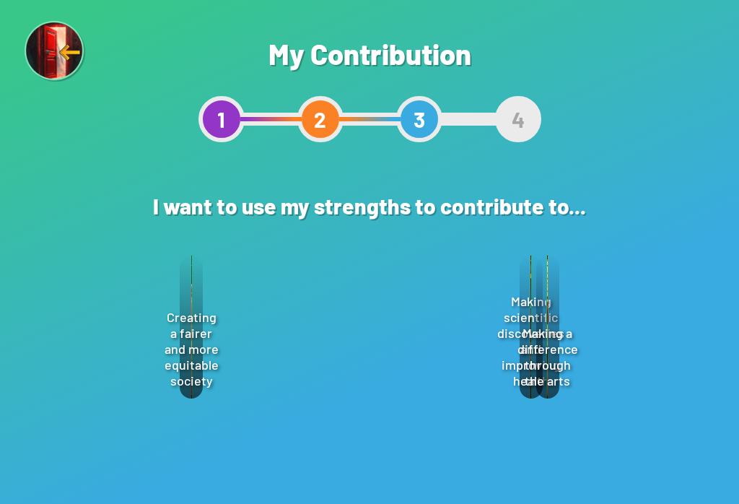
click at [405, 430] on div "Select" at bounding box center [421, 425] width 104 height 44
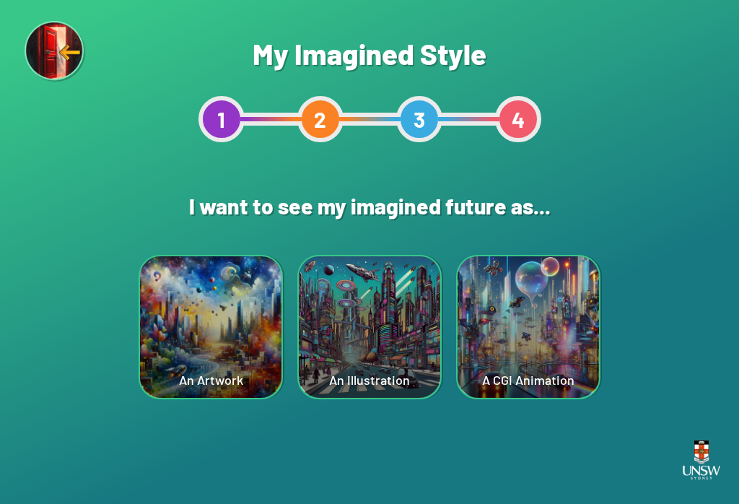
click at [206, 377] on div "An Artwork" at bounding box center [210, 326] width 141 height 141
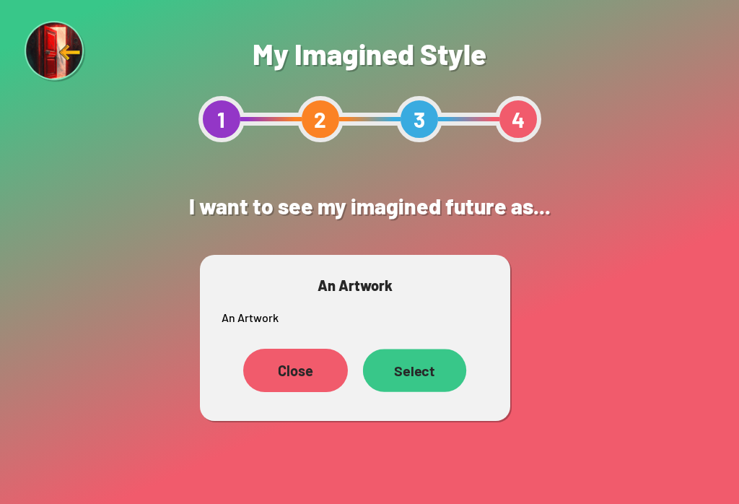
click at [415, 384] on div "Select" at bounding box center [414, 369] width 103 height 43
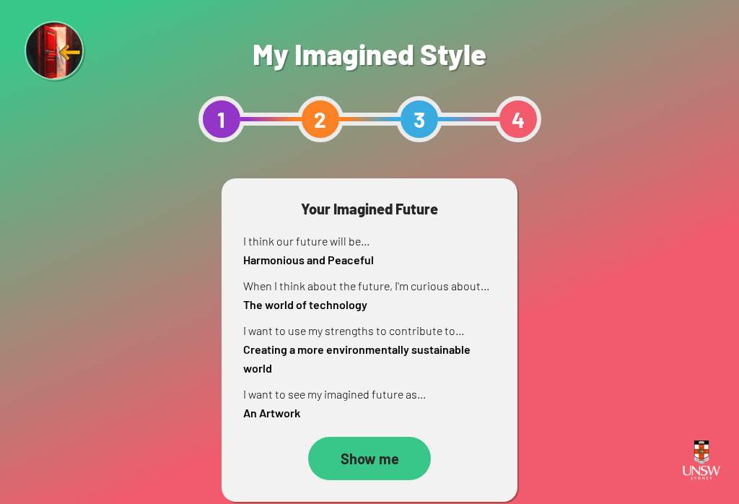
click at [349, 454] on div "Show me" at bounding box center [369, 457] width 123 height 43
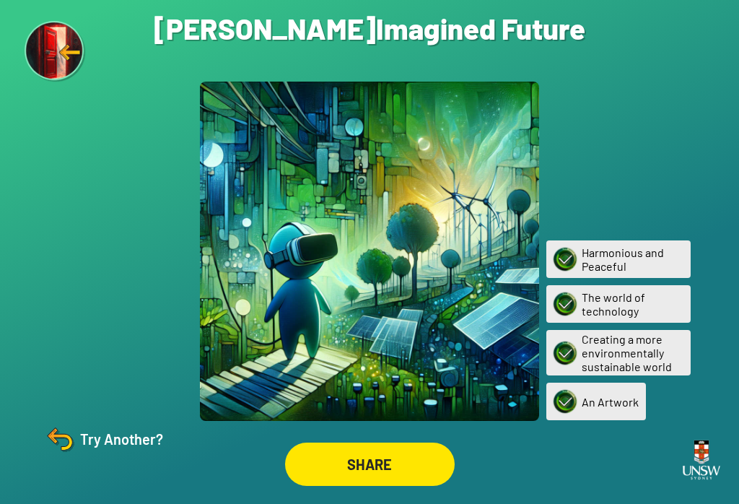
click at [359, 465] on div "SHARE" at bounding box center [370, 463] width 170 height 43
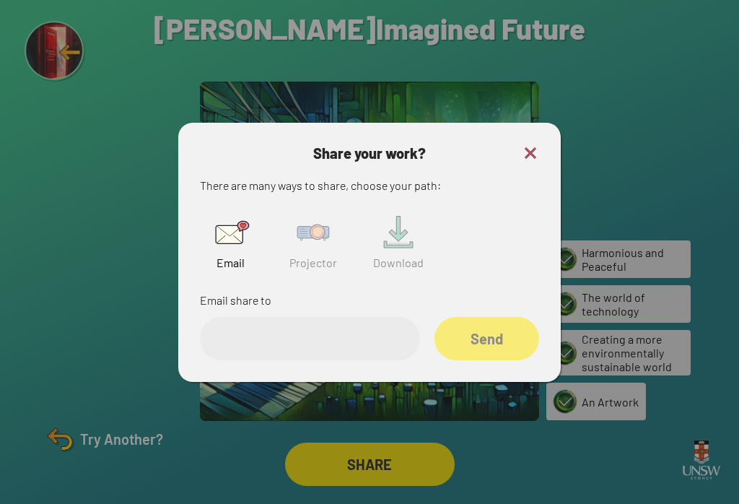
click at [326, 251] on img at bounding box center [313, 232] width 46 height 46
click at [325, 360] on input "text" at bounding box center [310, 338] width 220 height 43
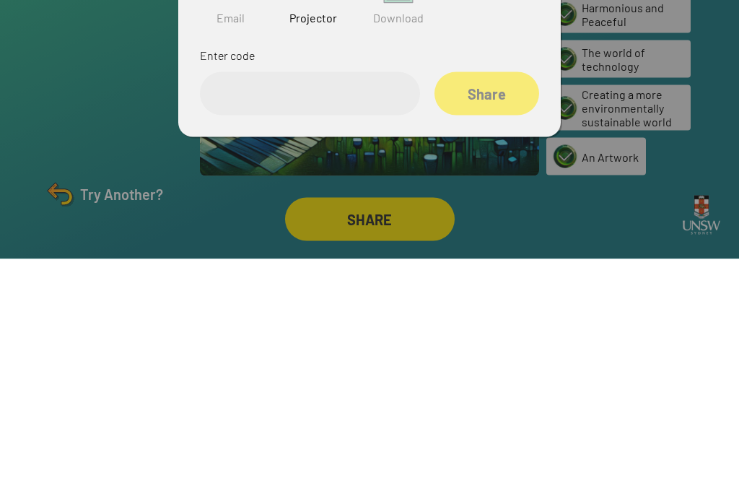
click at [63, 129] on div at bounding box center [369, 252] width 739 height 504
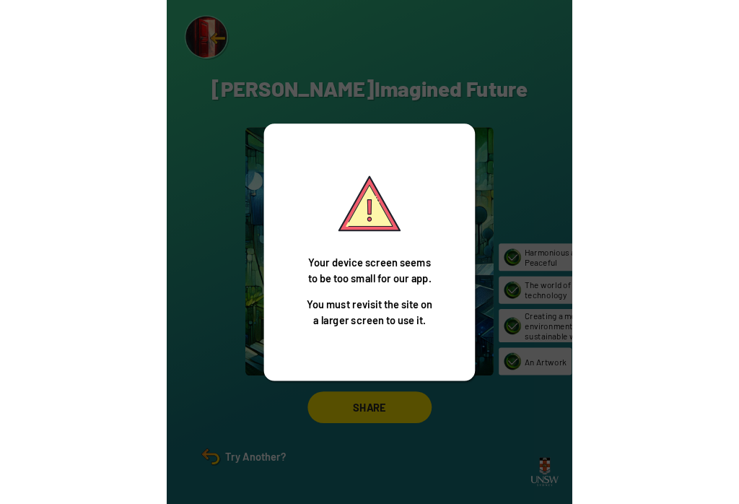
scroll to position [22, 0]
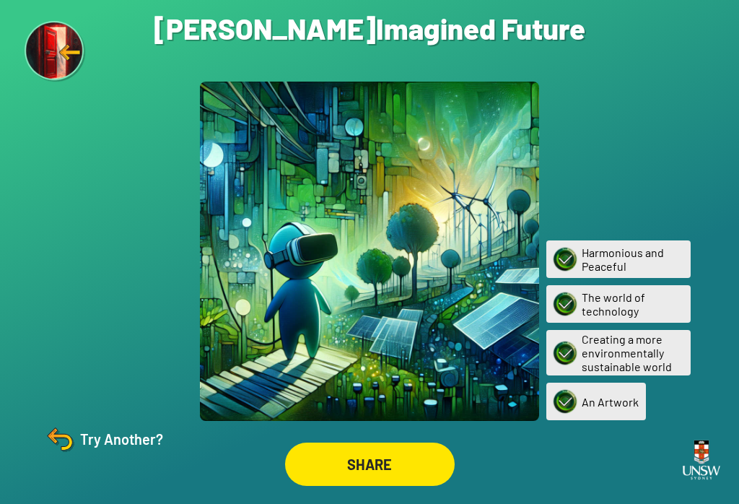
click at [389, 459] on div "SHARE" at bounding box center [370, 463] width 170 height 43
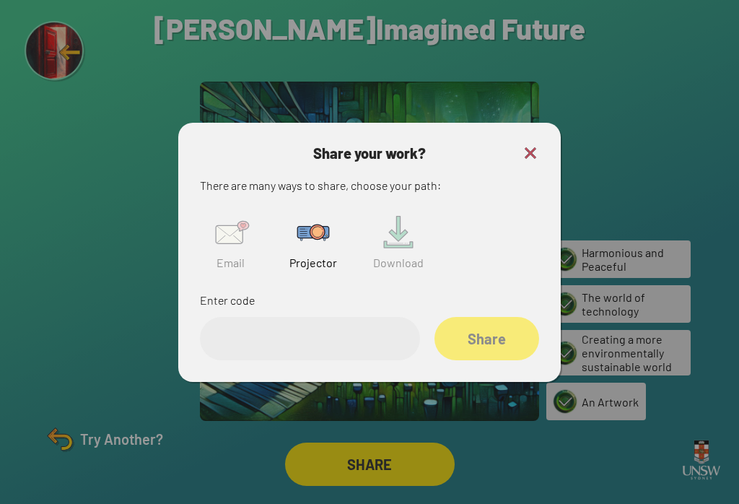
click at [539, 123] on div "Share your work? There are many ways to share, choose your path: Email Projecto…" at bounding box center [369, 252] width 382 height 259
click at [537, 144] on img at bounding box center [530, 152] width 17 height 17
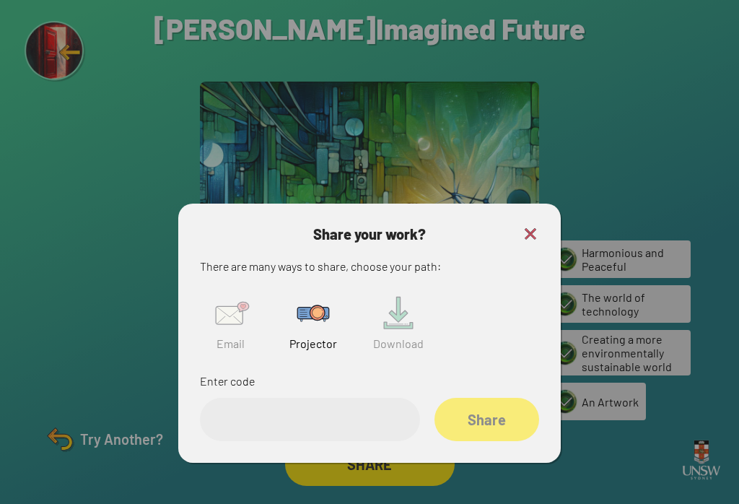
click at [69, 431] on img at bounding box center [60, 438] width 35 height 35
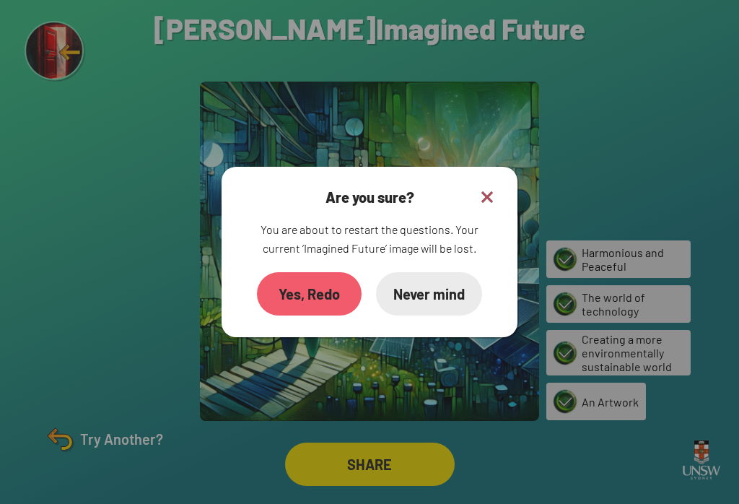
click at [304, 277] on div "Yes, Redo" at bounding box center [309, 293] width 105 height 43
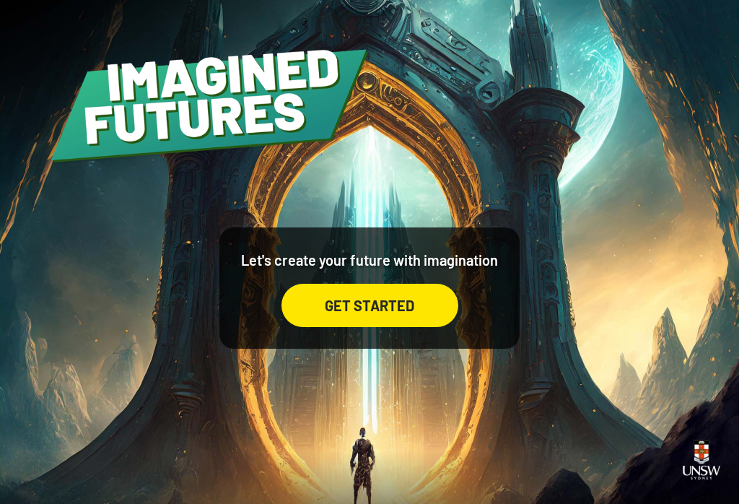
click at [389, 327] on div "GET STARTED" at bounding box center [369, 305] width 177 height 43
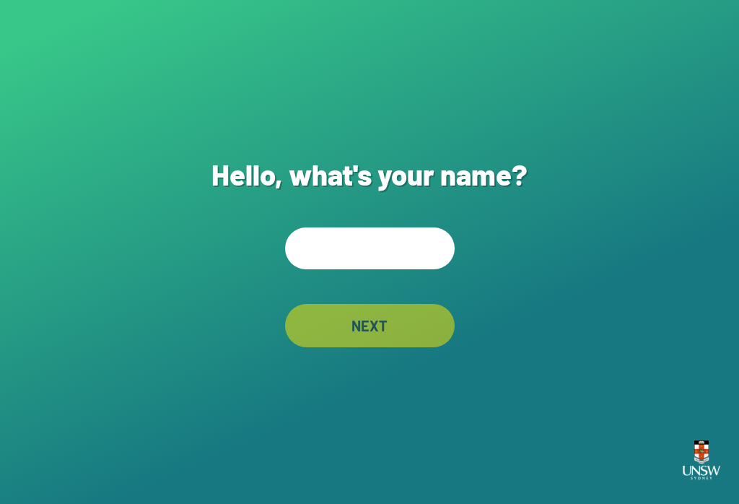
click at [348, 251] on input "text" at bounding box center [370, 248] width 170 height 42
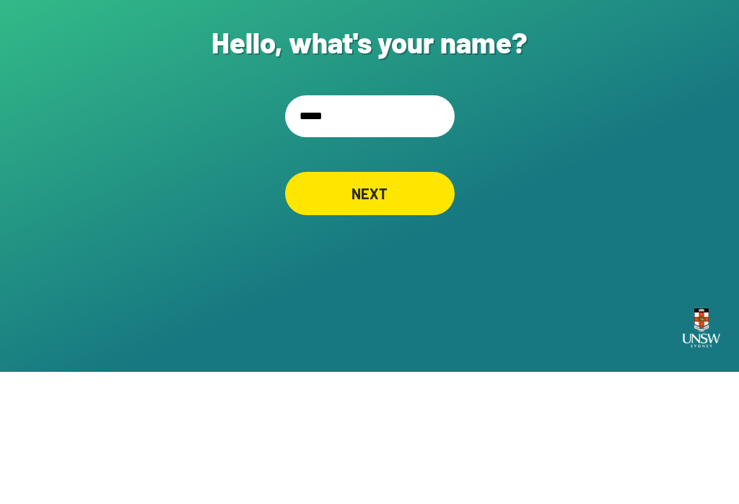
type input "*****"
click at [412, 304] on div "NEXT" at bounding box center [369, 325] width 168 height 43
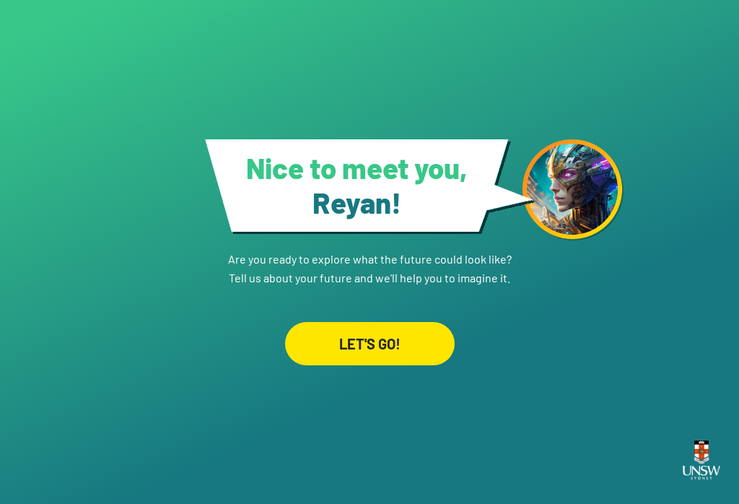
click at [377, 322] on div "LET'S GO!" at bounding box center [370, 343] width 170 height 43
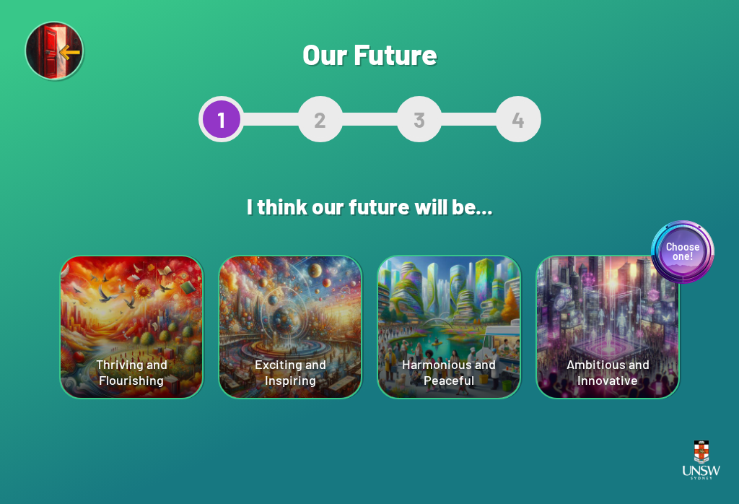
click at [620, 366] on div "Choose one! Ambitious and Innovative" at bounding box center [607, 326] width 141 height 141
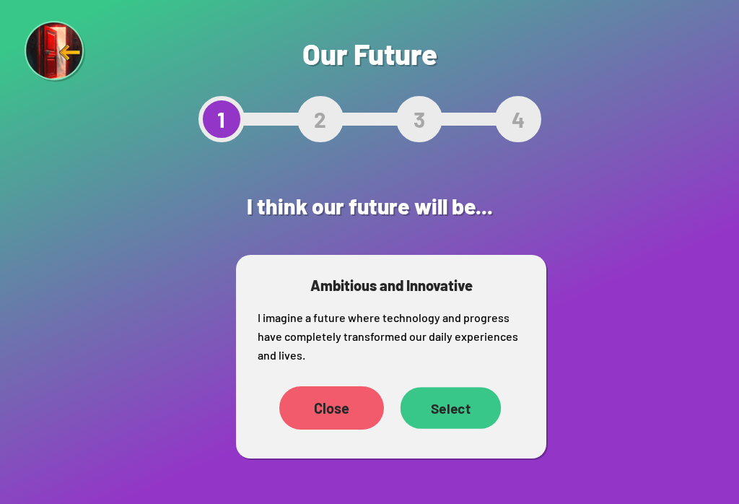
click at [439, 413] on div "Select" at bounding box center [450, 408] width 101 height 42
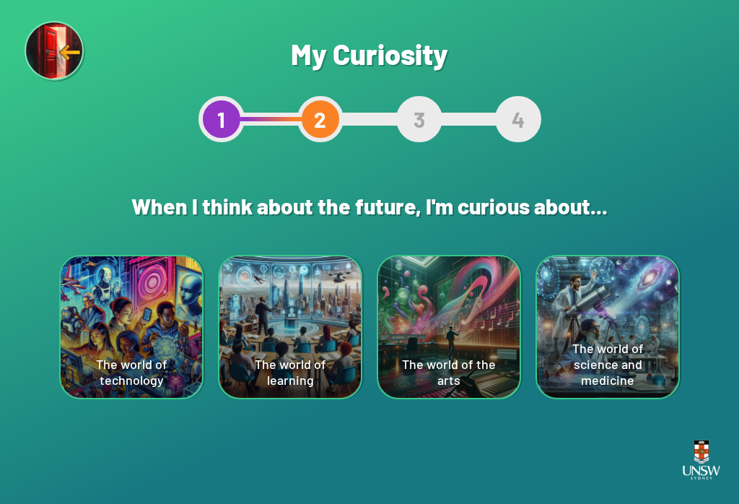
click at [310, 340] on div "The world of learning" at bounding box center [289, 326] width 141 height 141
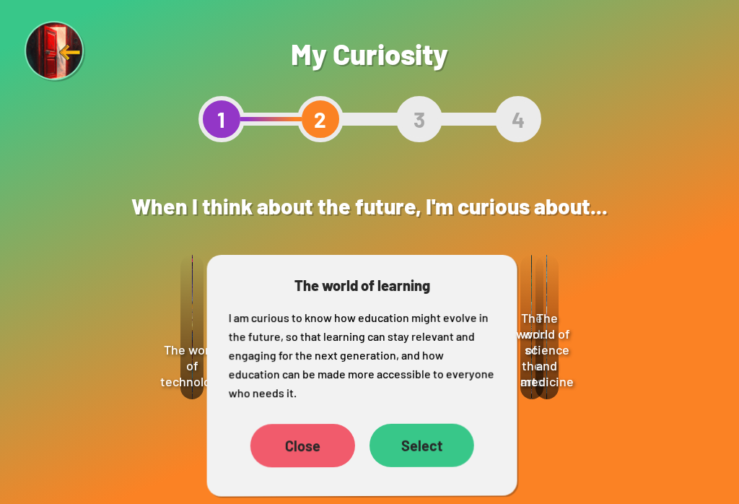
click at [406, 455] on div "Select" at bounding box center [421, 444] width 105 height 43
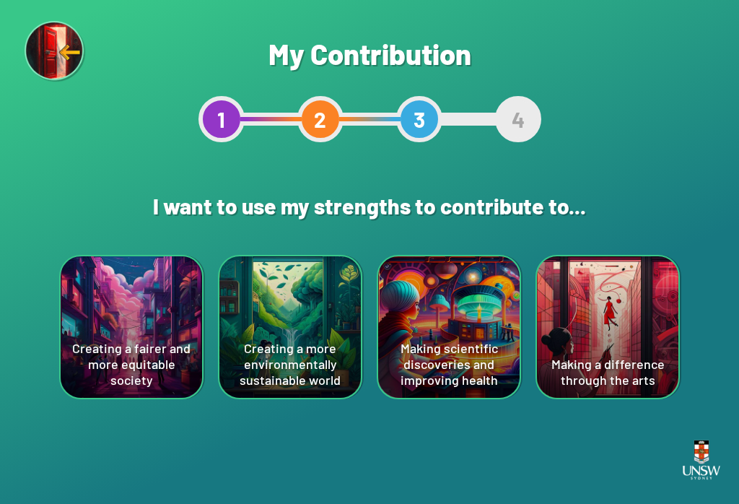
click at [610, 343] on div "Making a difference through the arts" at bounding box center [607, 326] width 141 height 141
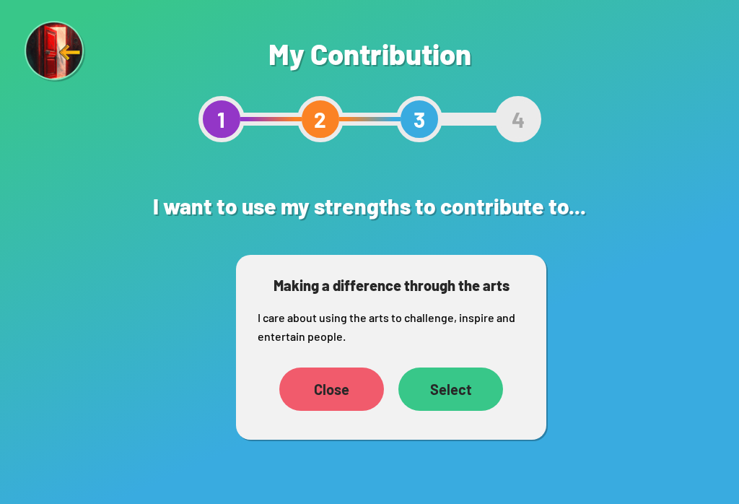
click at [456, 384] on div "Select" at bounding box center [450, 388] width 105 height 43
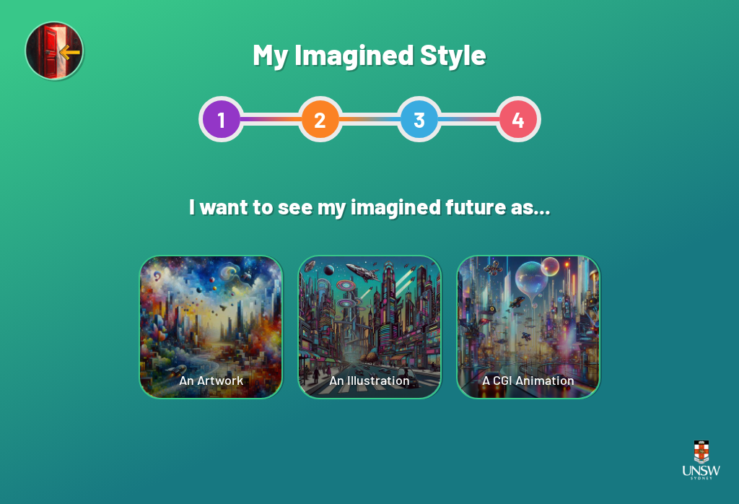
click at [218, 353] on div "An Artwork" at bounding box center [210, 326] width 141 height 141
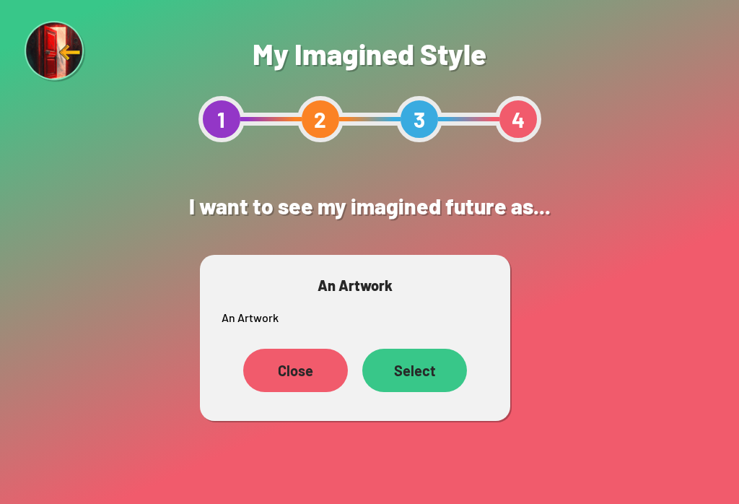
click at [412, 363] on div "Select" at bounding box center [414, 369] width 105 height 43
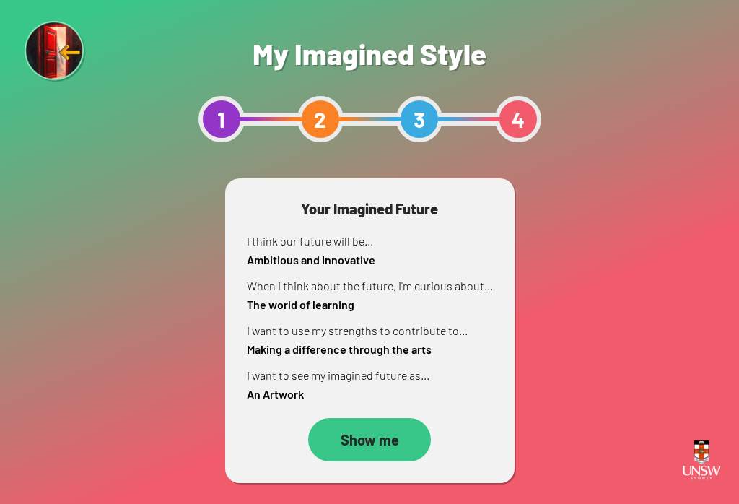
click at [390, 446] on div "Show me" at bounding box center [369, 439] width 123 height 43
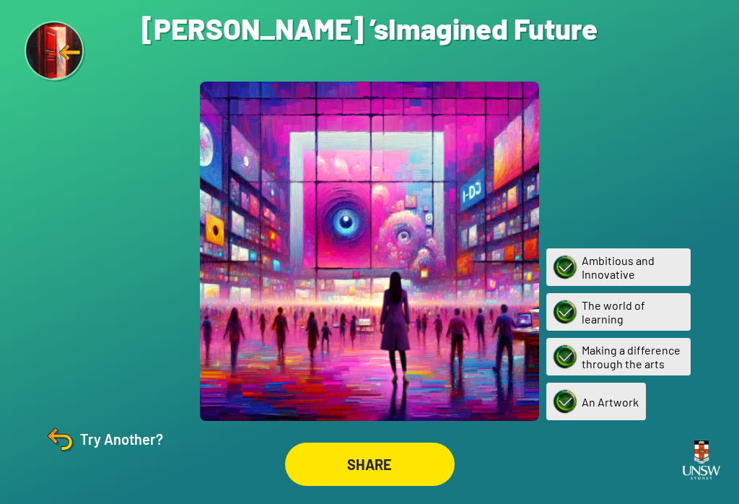
click at [392, 454] on div "SHARE" at bounding box center [370, 463] width 170 height 43
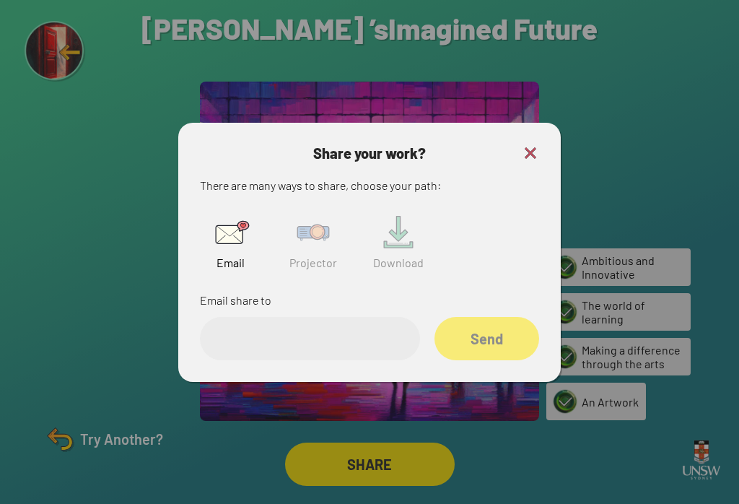
click at [306, 241] on img at bounding box center [313, 232] width 46 height 46
click at [328, 355] on input "text" at bounding box center [310, 338] width 220 height 43
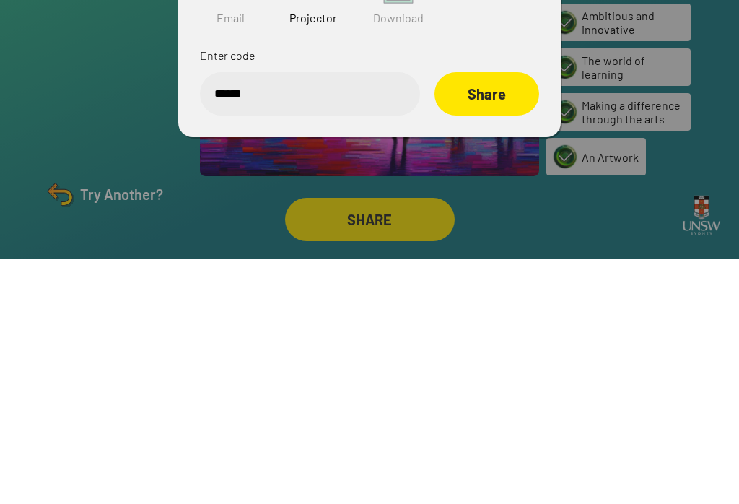
type input "******"
click at [485, 317] on div "Share" at bounding box center [486, 338] width 105 height 43
